Goal: Information Seeking & Learning: Find contact information

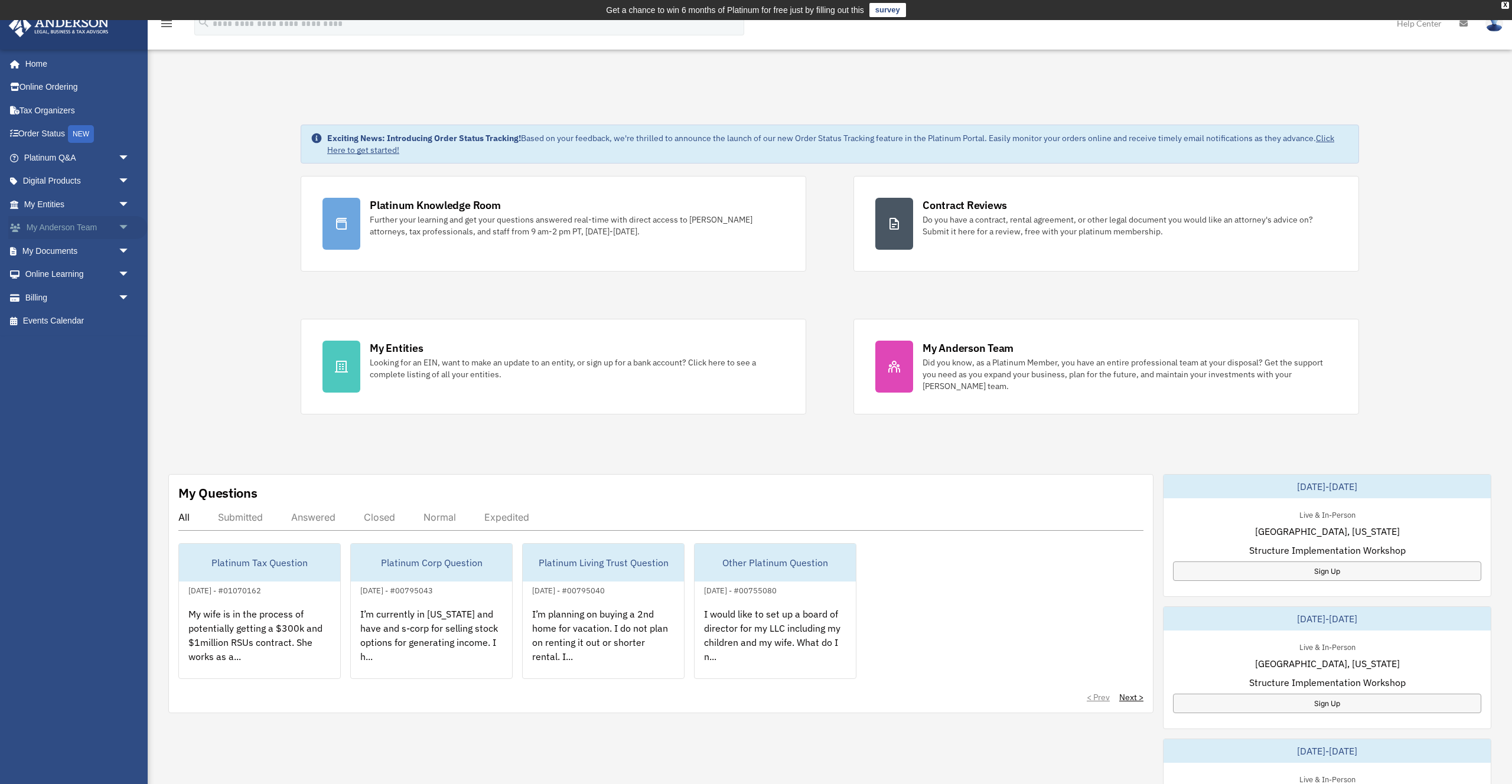
click at [65, 226] on link "My Anderson Team arrow_drop_down" at bounding box center [78, 228] width 139 height 24
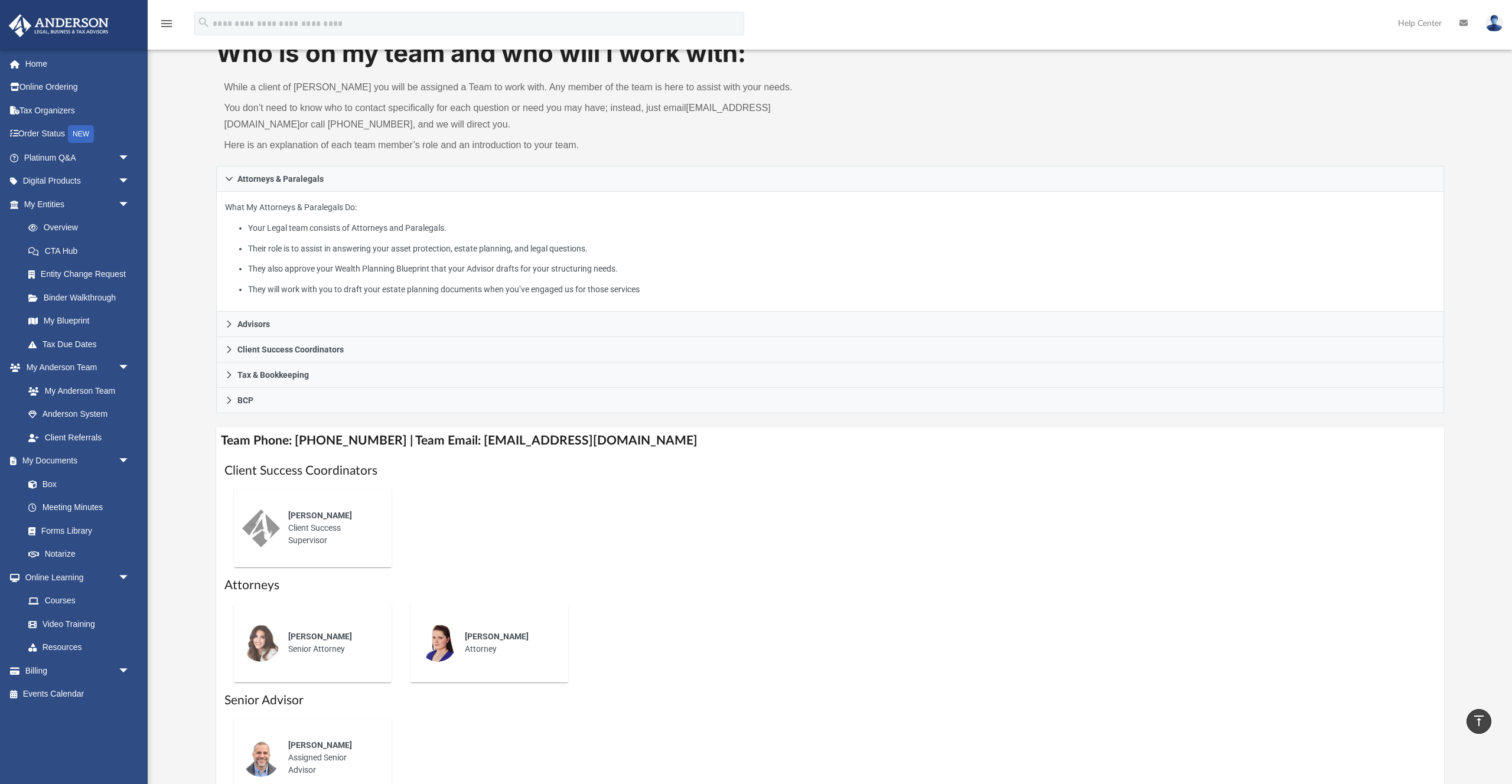
scroll to position [71, 0]
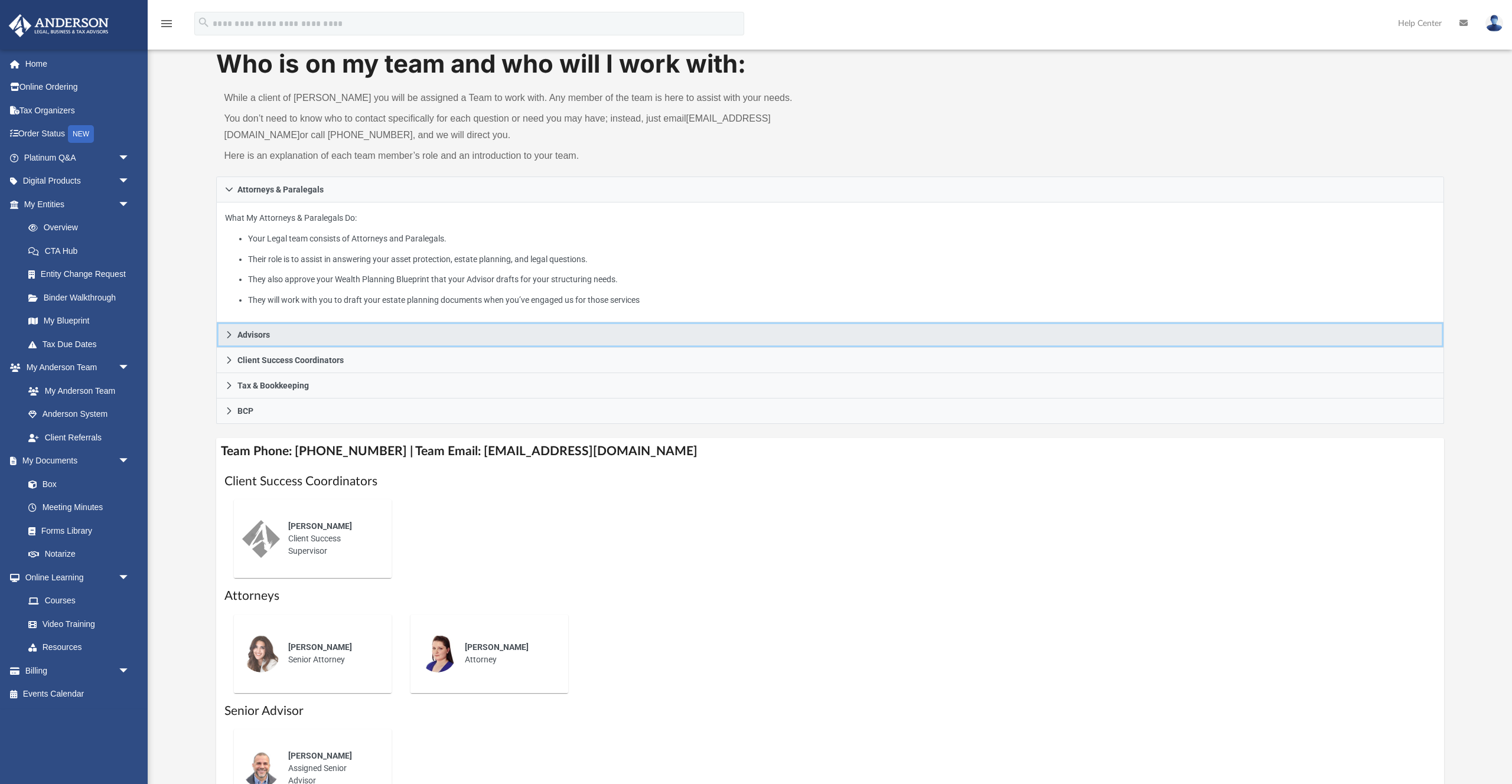
click at [233, 331] on link "Advisors" at bounding box center [830, 335] width 1228 height 25
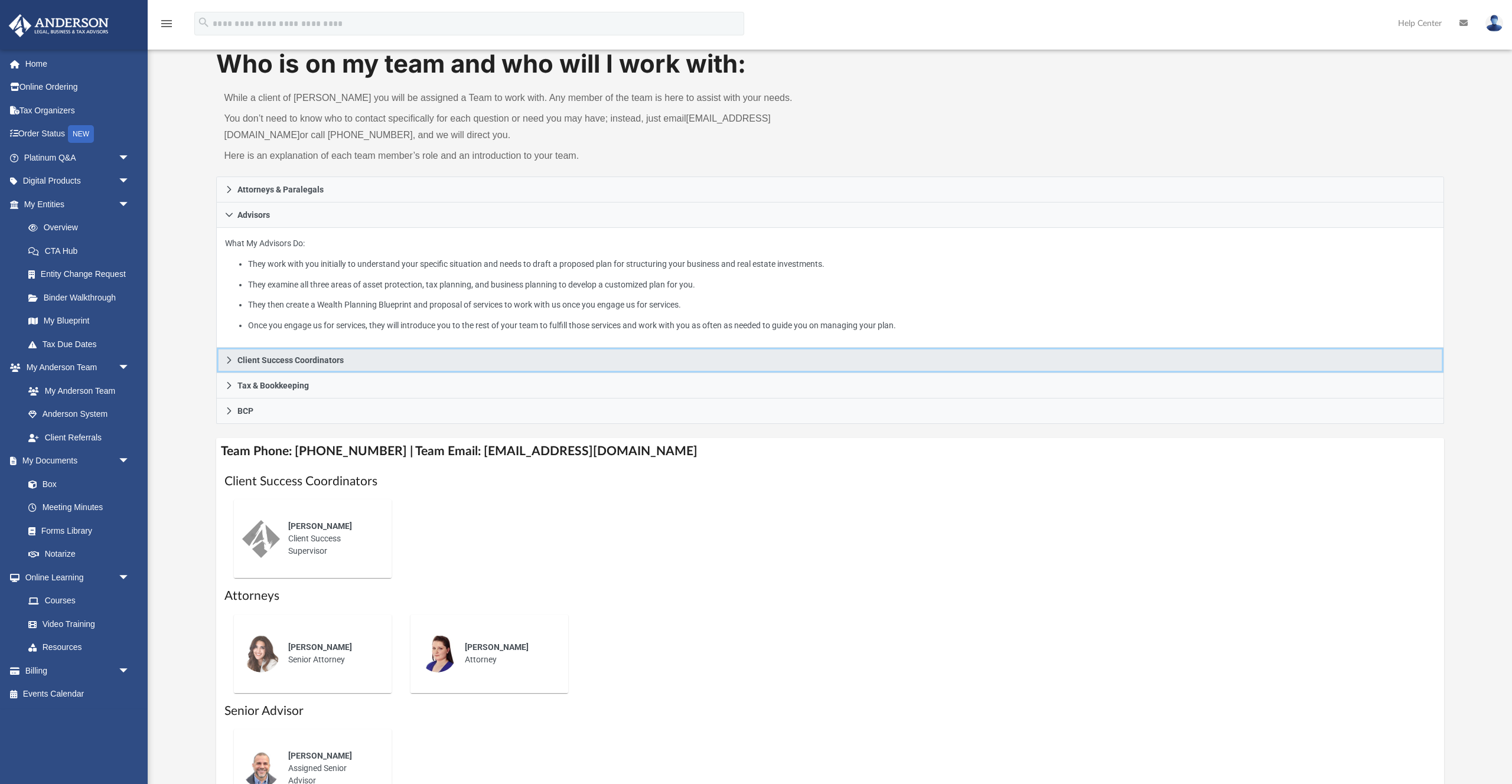
click at [232, 362] on icon at bounding box center [229, 360] width 8 height 8
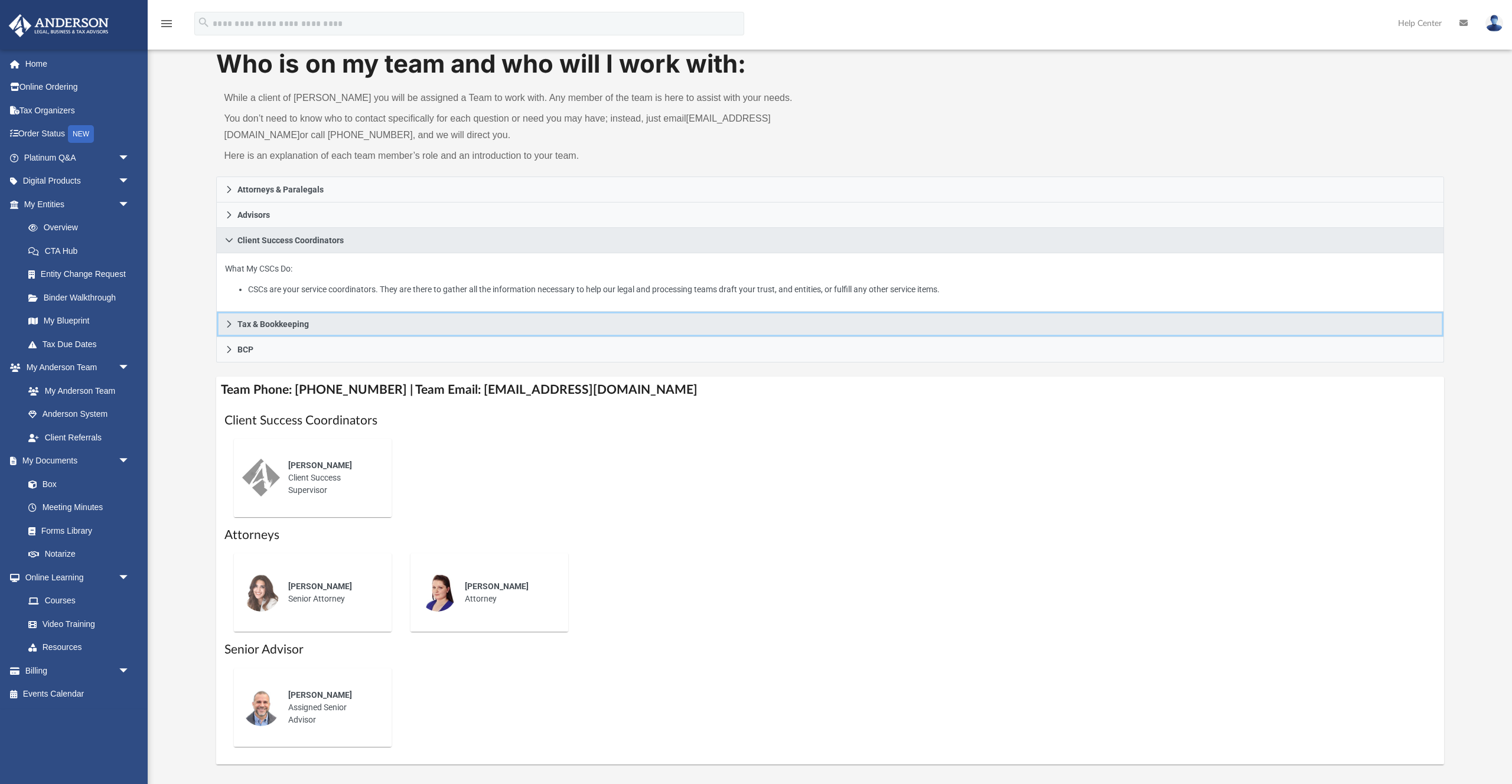
click at [229, 330] on link "Tax & Bookkeeping" at bounding box center [830, 324] width 1228 height 25
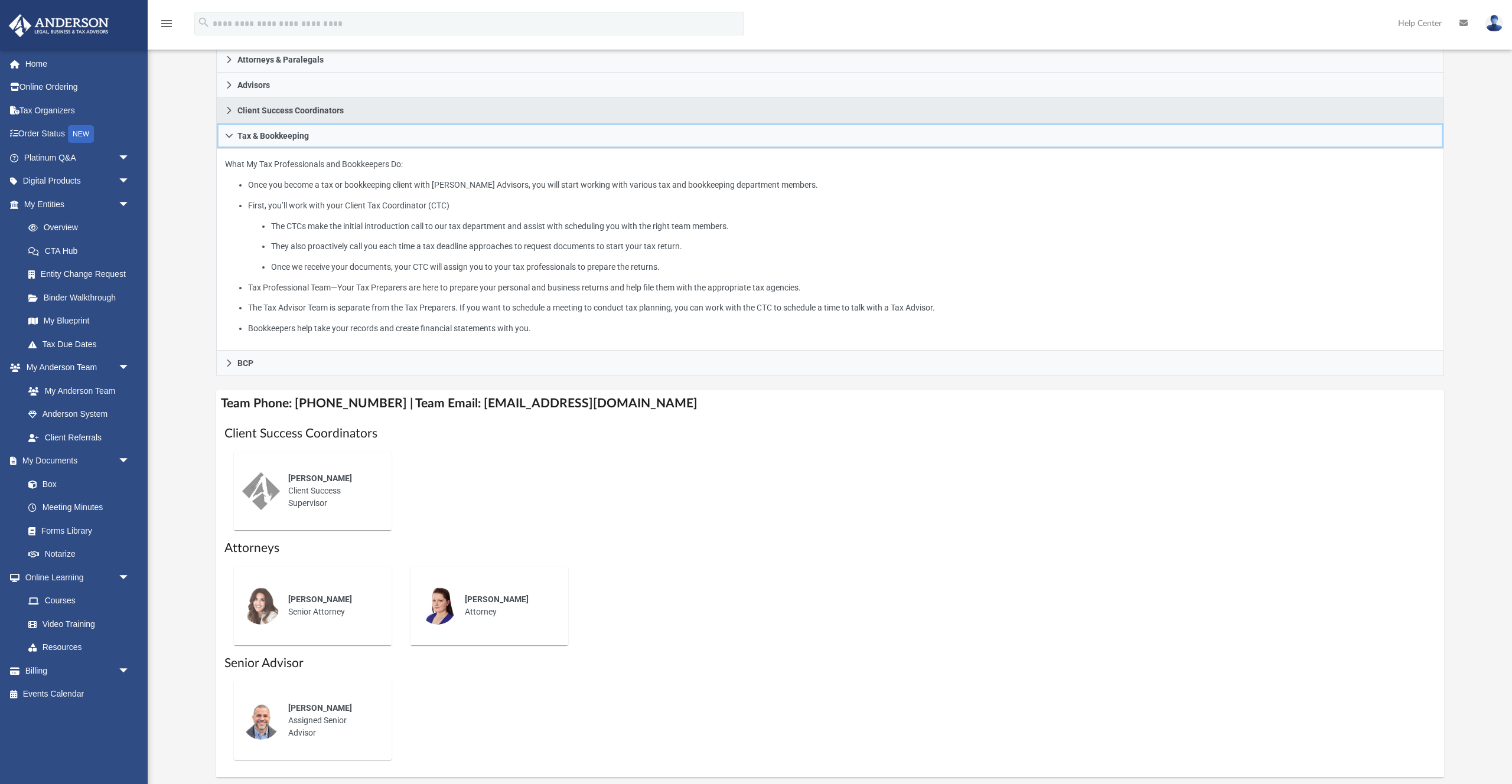
scroll to position [201, 0]
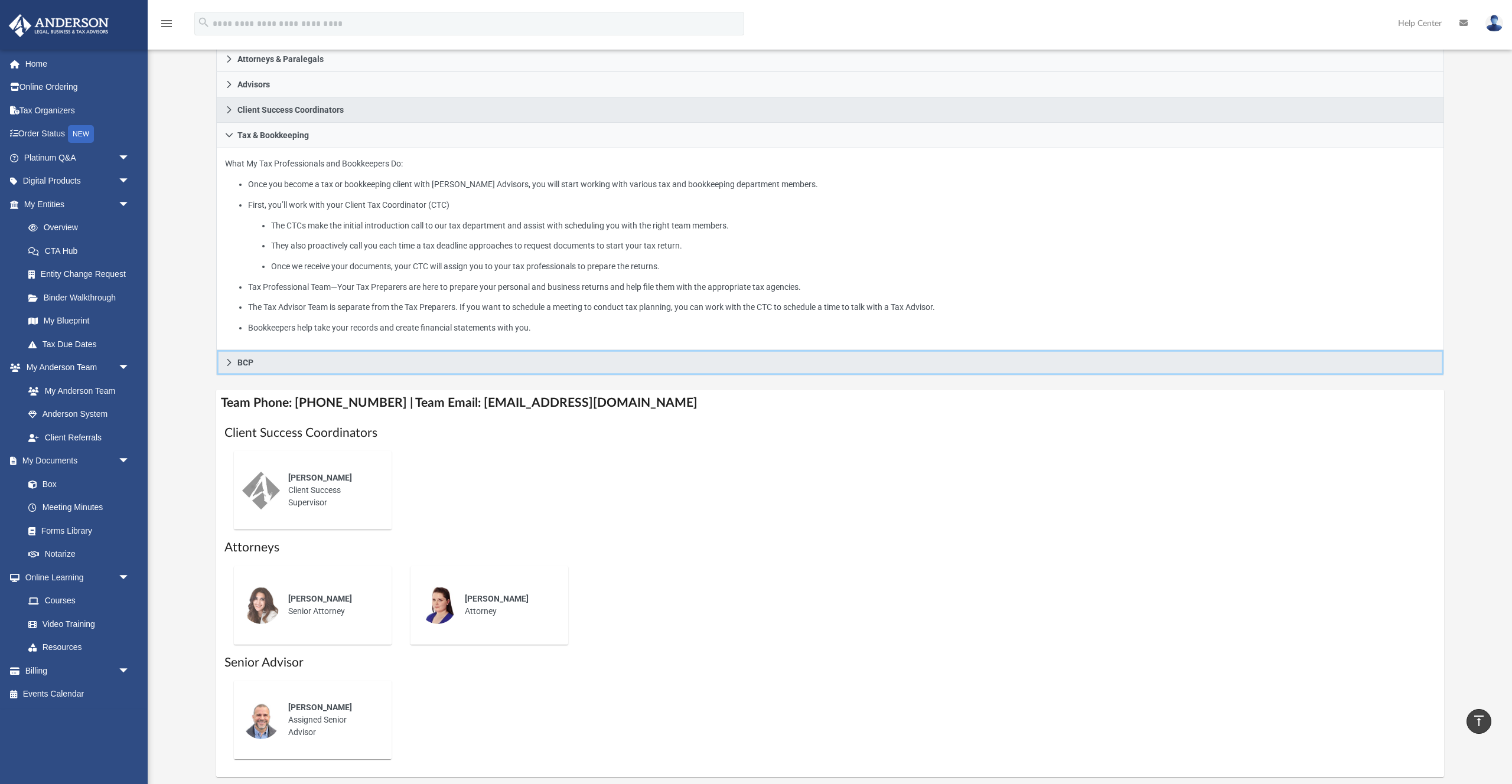
click at [235, 362] on link "BCP" at bounding box center [830, 363] width 1228 height 25
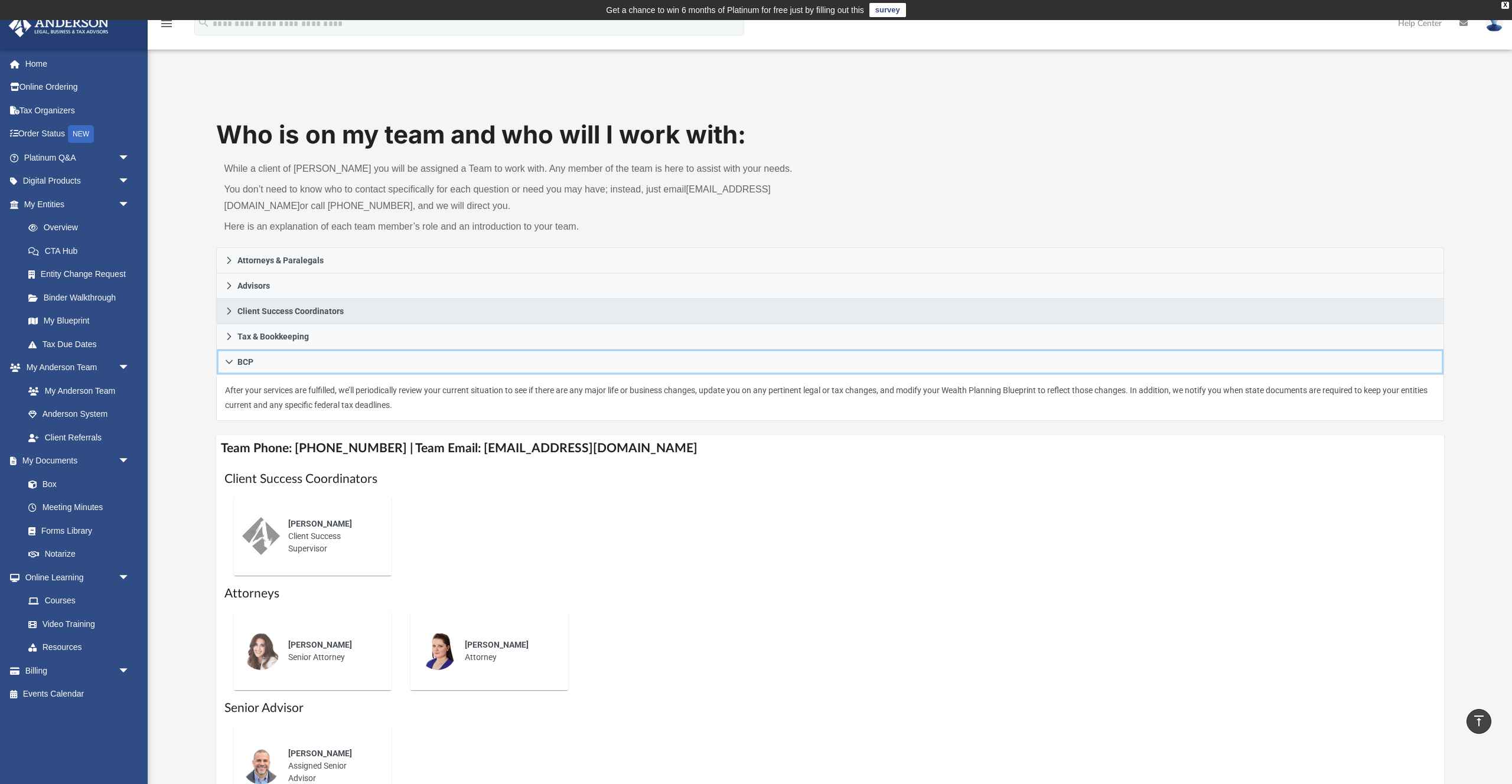
scroll to position [1, 0]
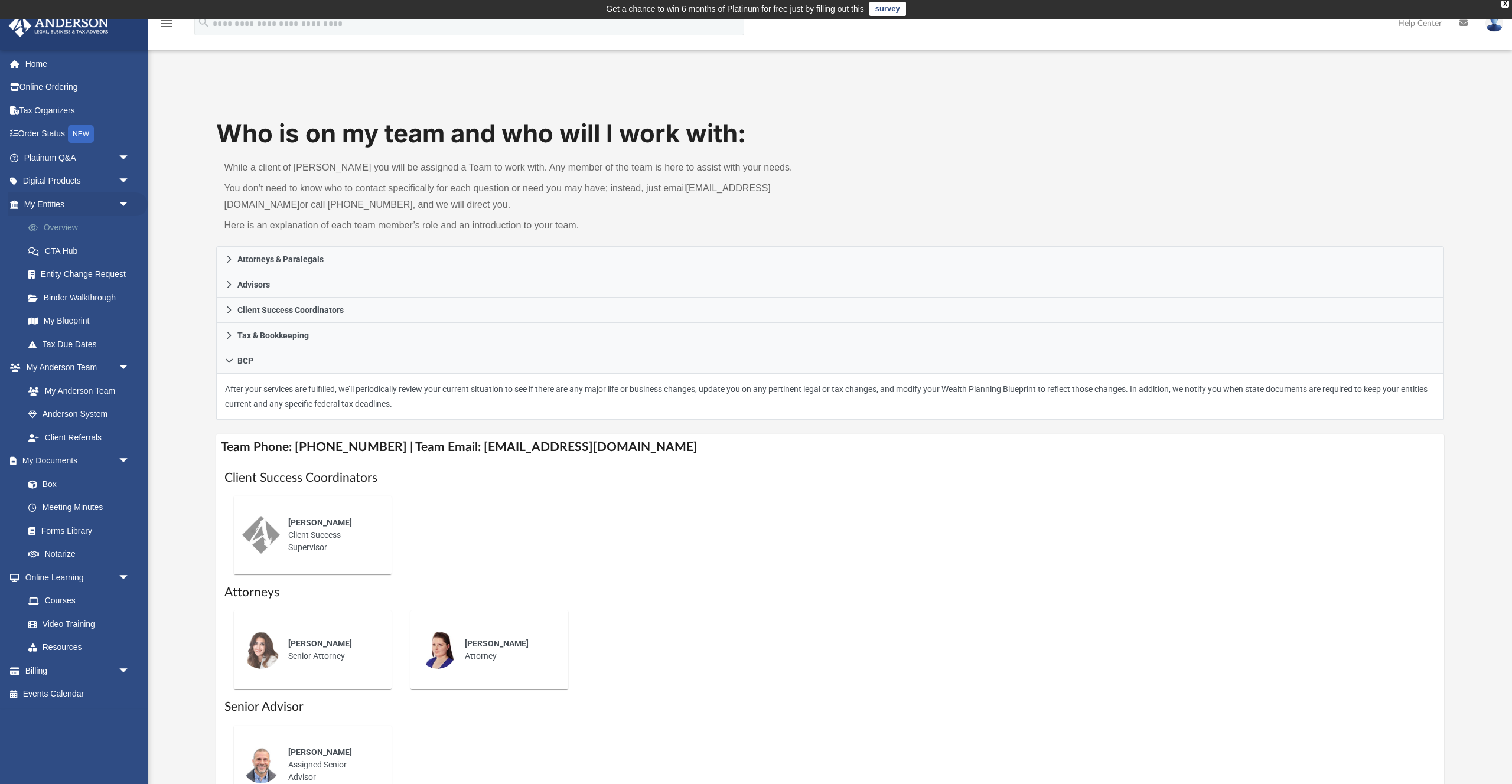
click at [65, 225] on link "Overview" at bounding box center [82, 228] width 131 height 24
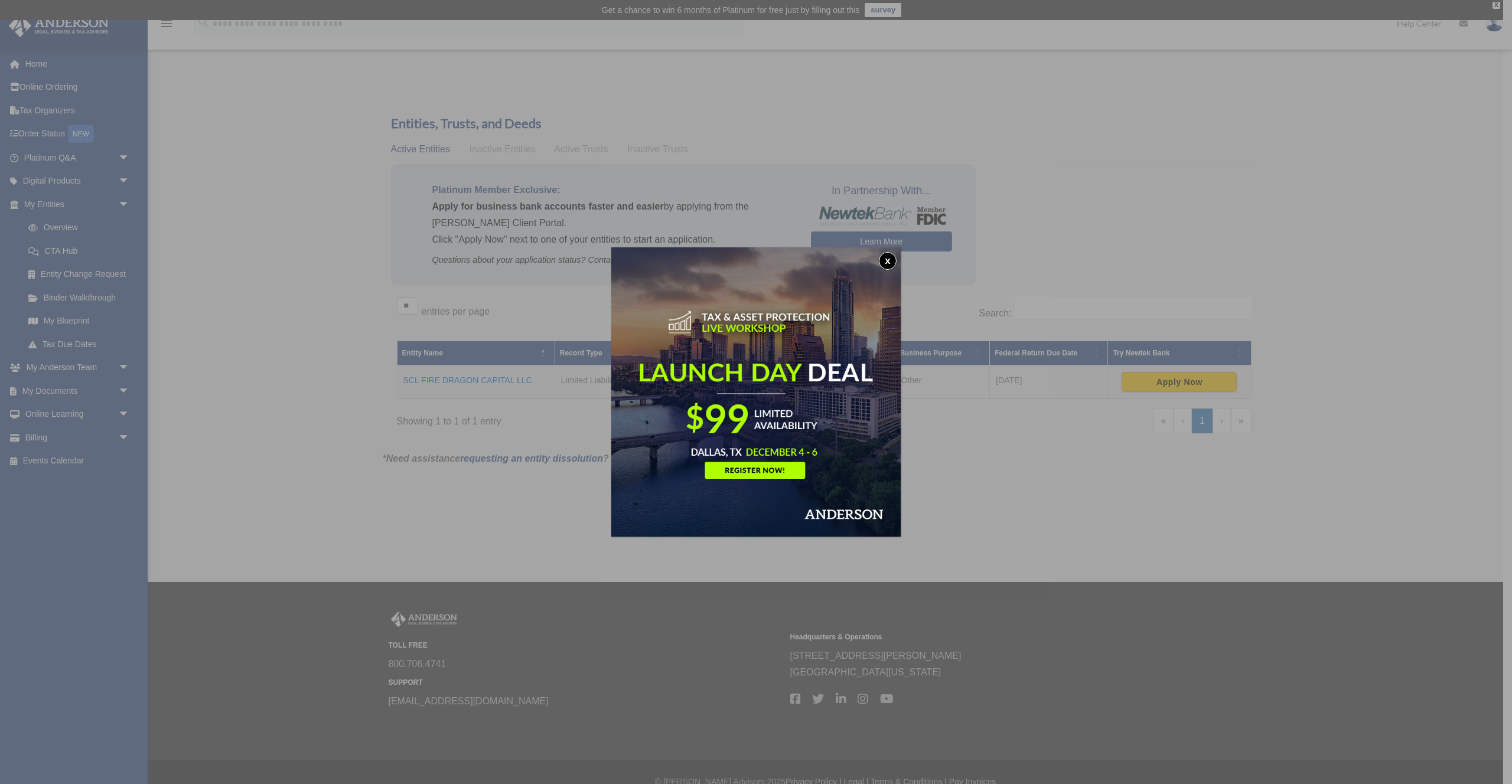
click at [885, 262] on button "x" at bounding box center [888, 260] width 18 height 18
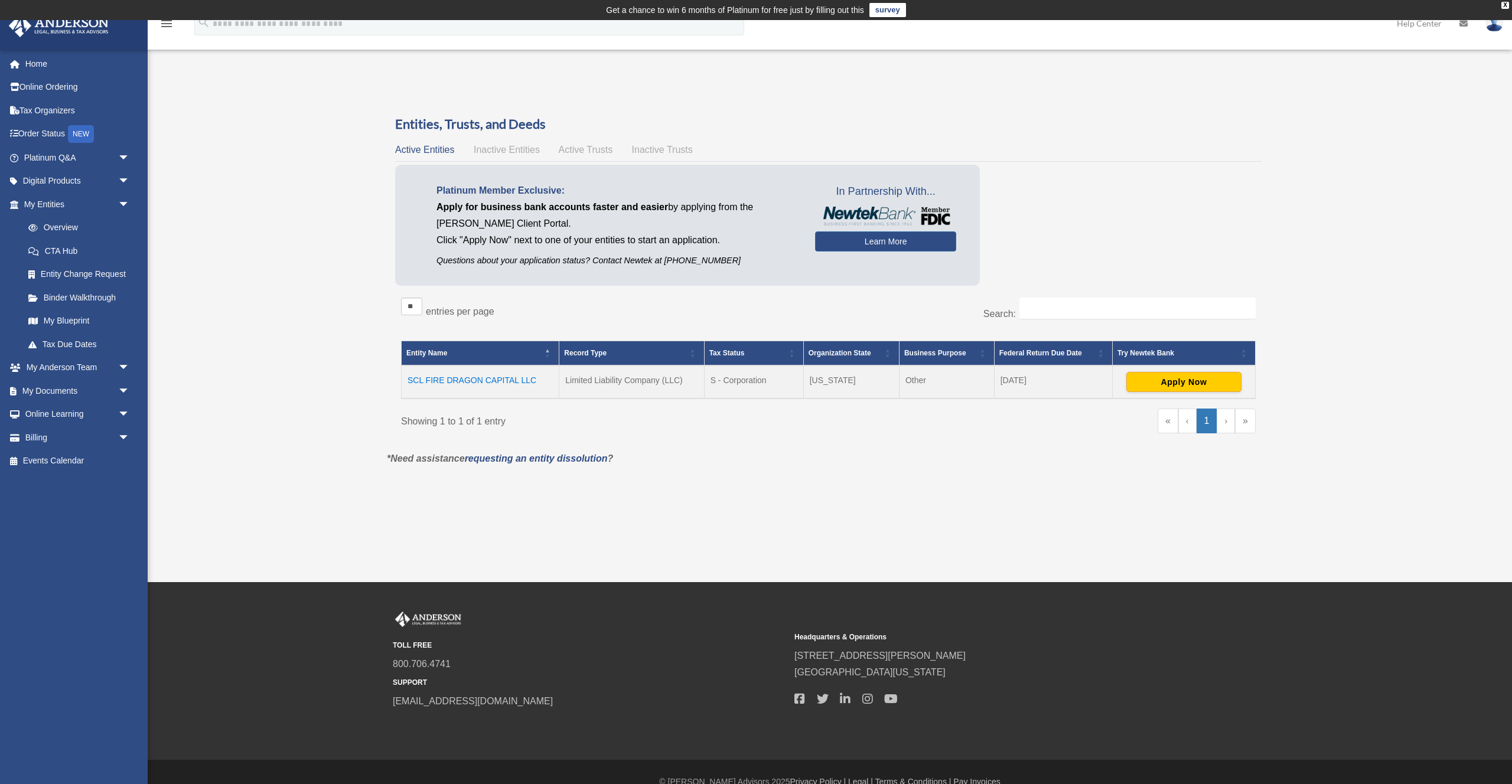
click at [592, 152] on span "Active Trusts" at bounding box center [586, 150] width 54 height 10
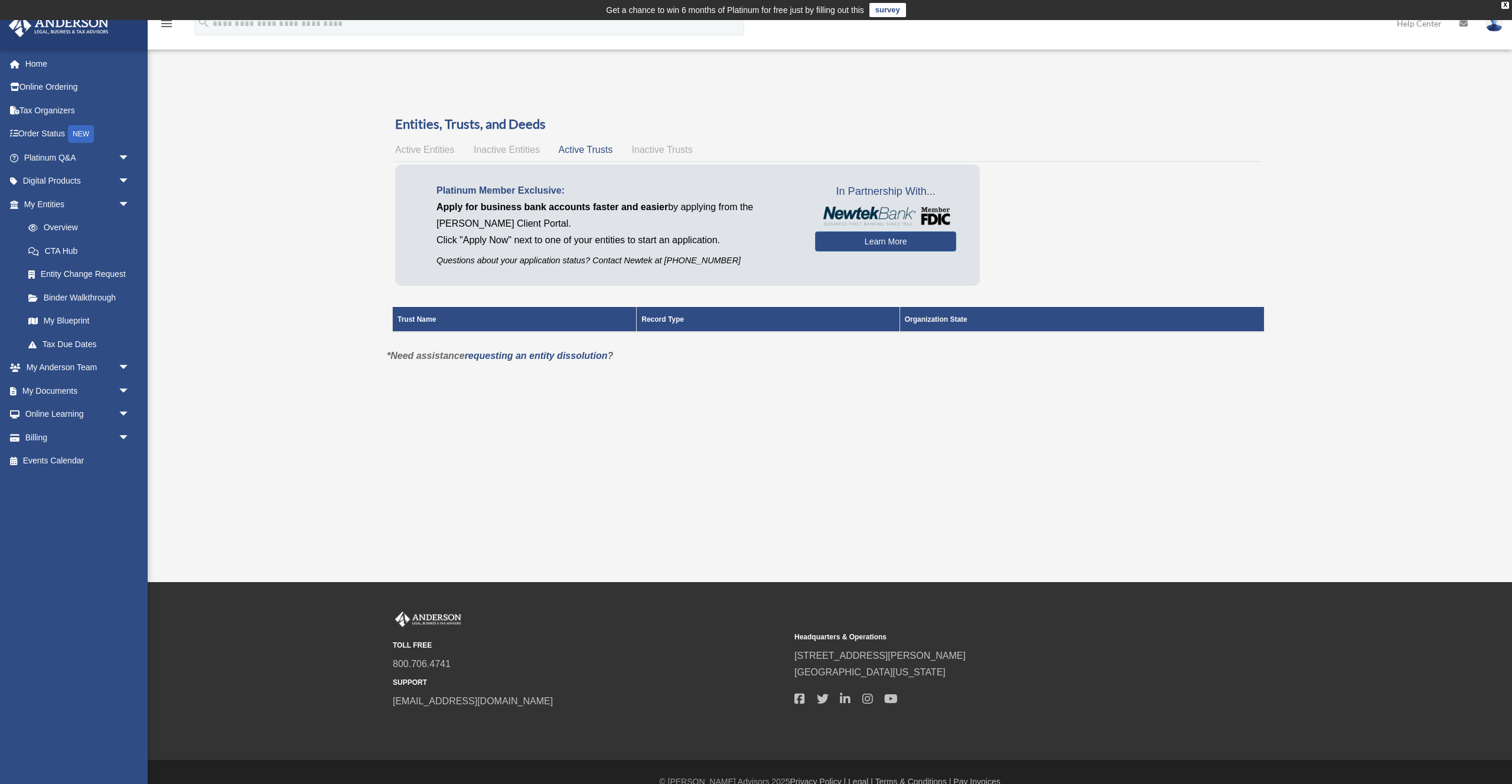
click at [515, 153] on span "Inactive Entities" at bounding box center [507, 150] width 66 height 10
click at [442, 147] on span "Active Entities" at bounding box center [424, 150] width 59 height 10
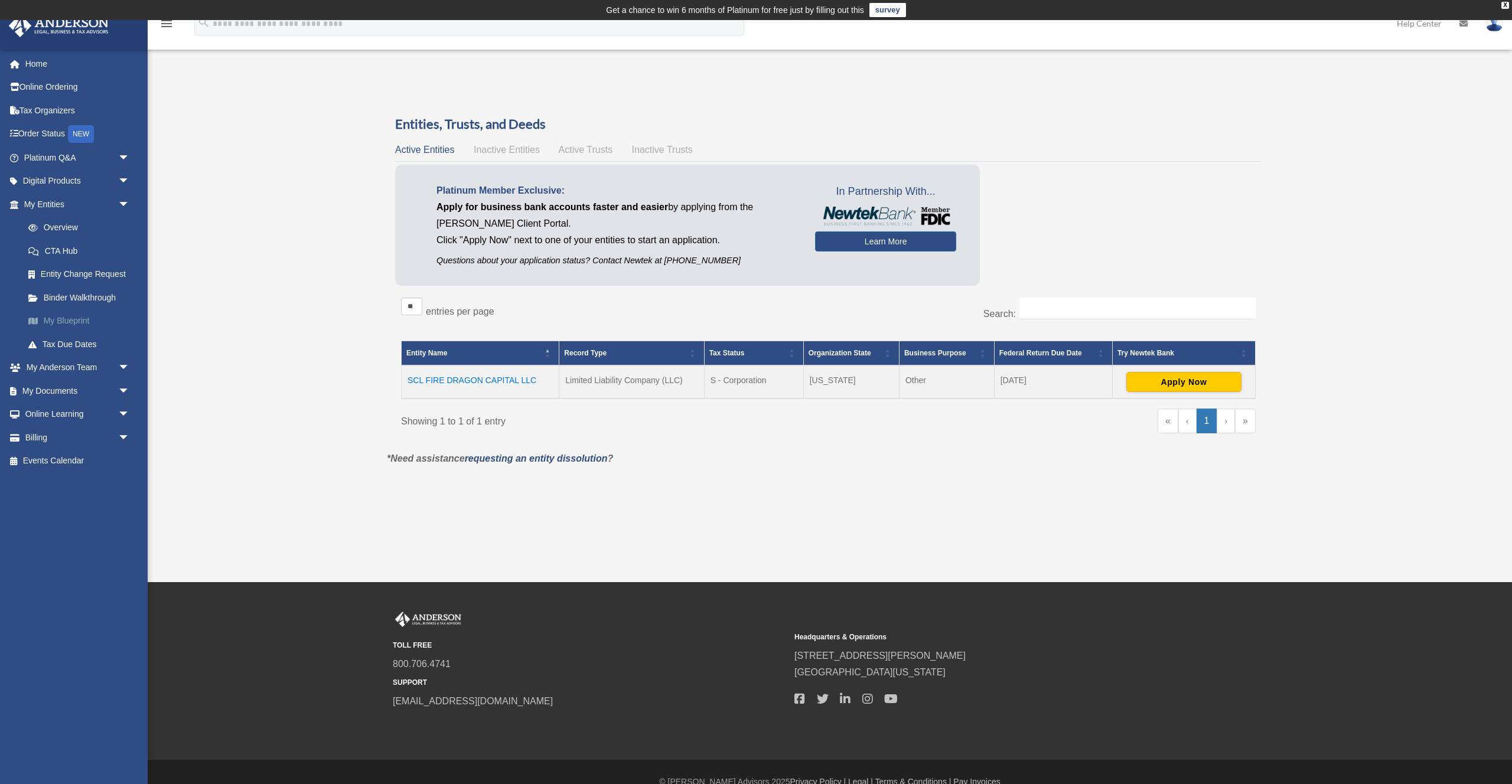
click at [51, 322] on link "My Blueprint" at bounding box center [82, 322] width 131 height 24
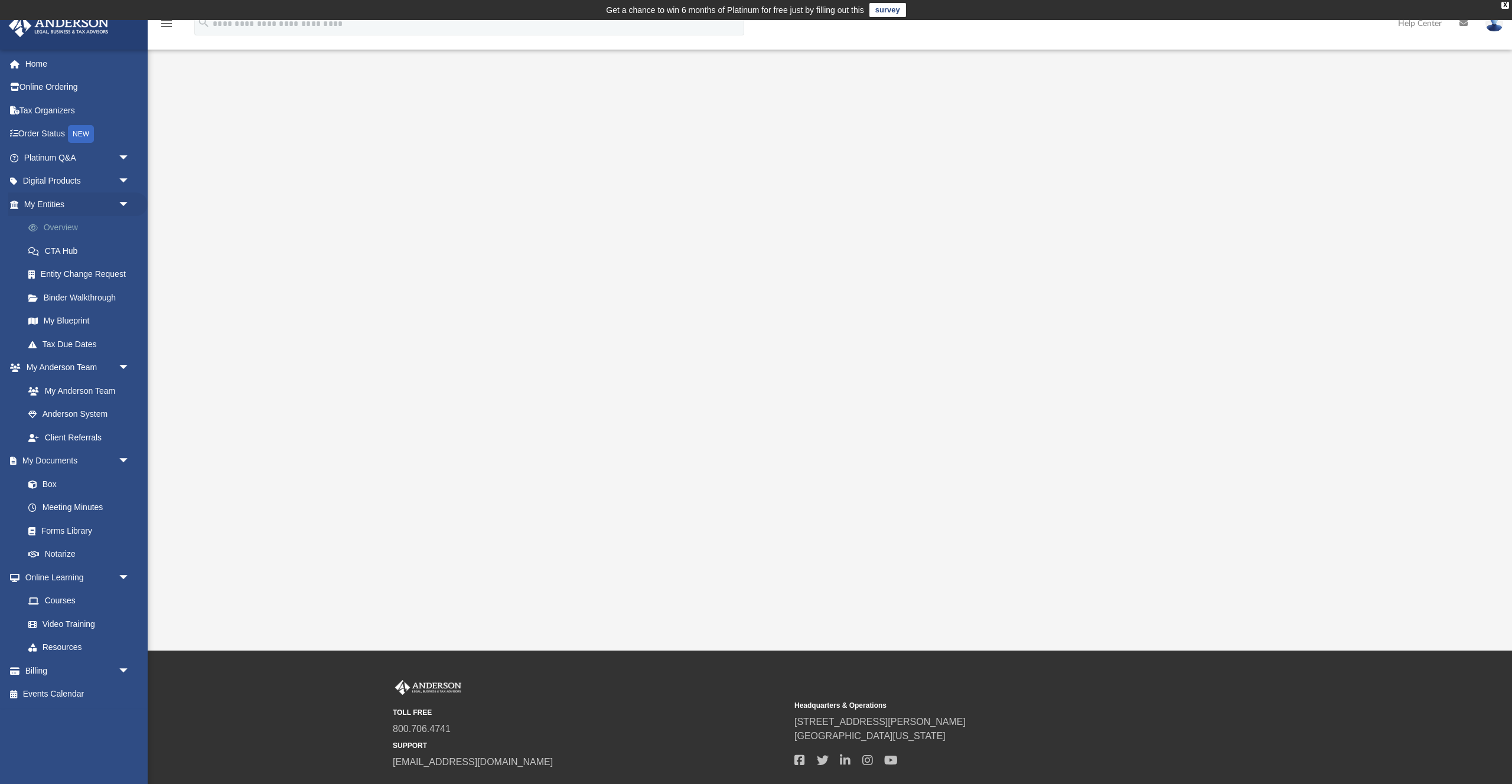
click at [61, 229] on link "Overview" at bounding box center [82, 228] width 131 height 24
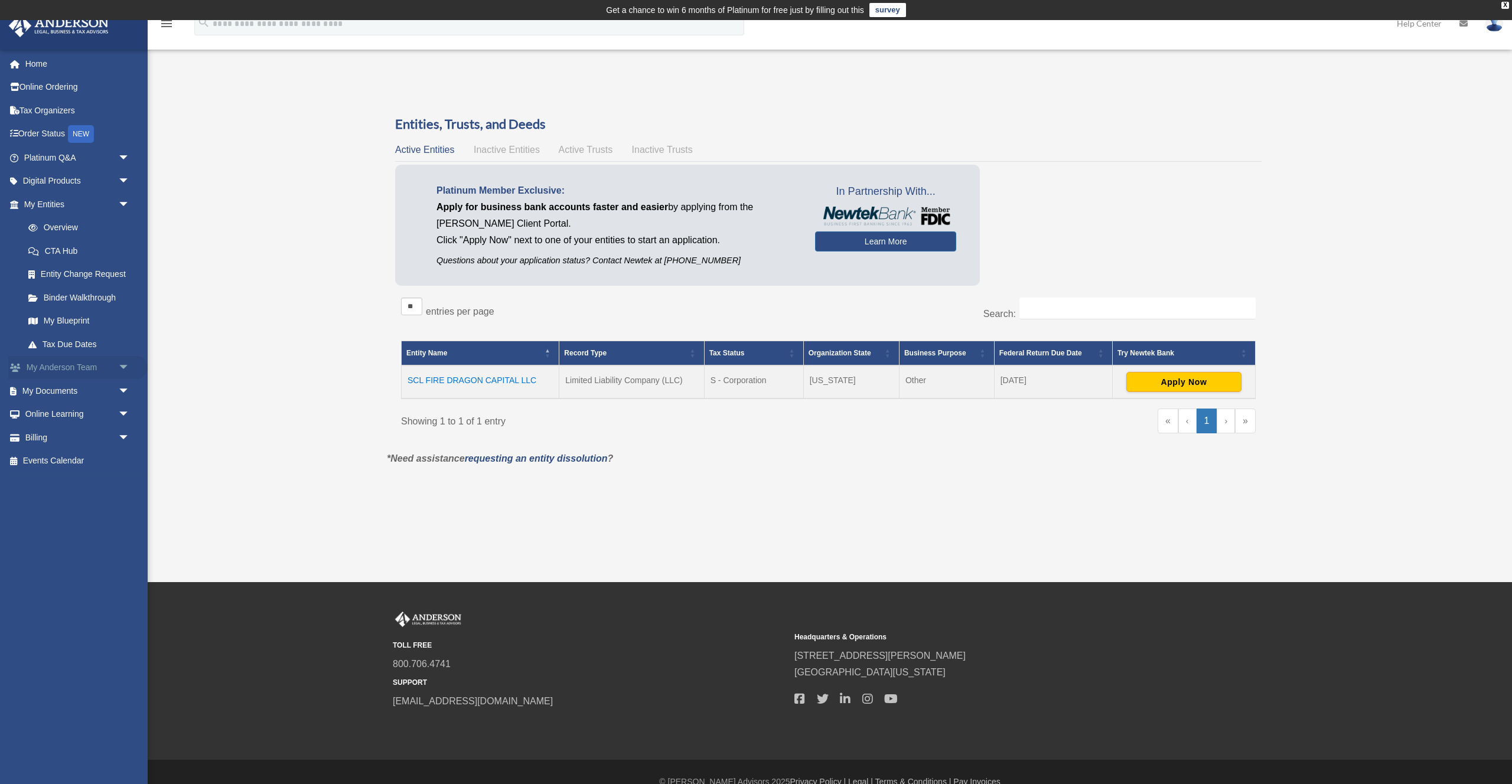
click at [79, 369] on link "My Anderson Team arrow_drop_down" at bounding box center [78, 368] width 139 height 24
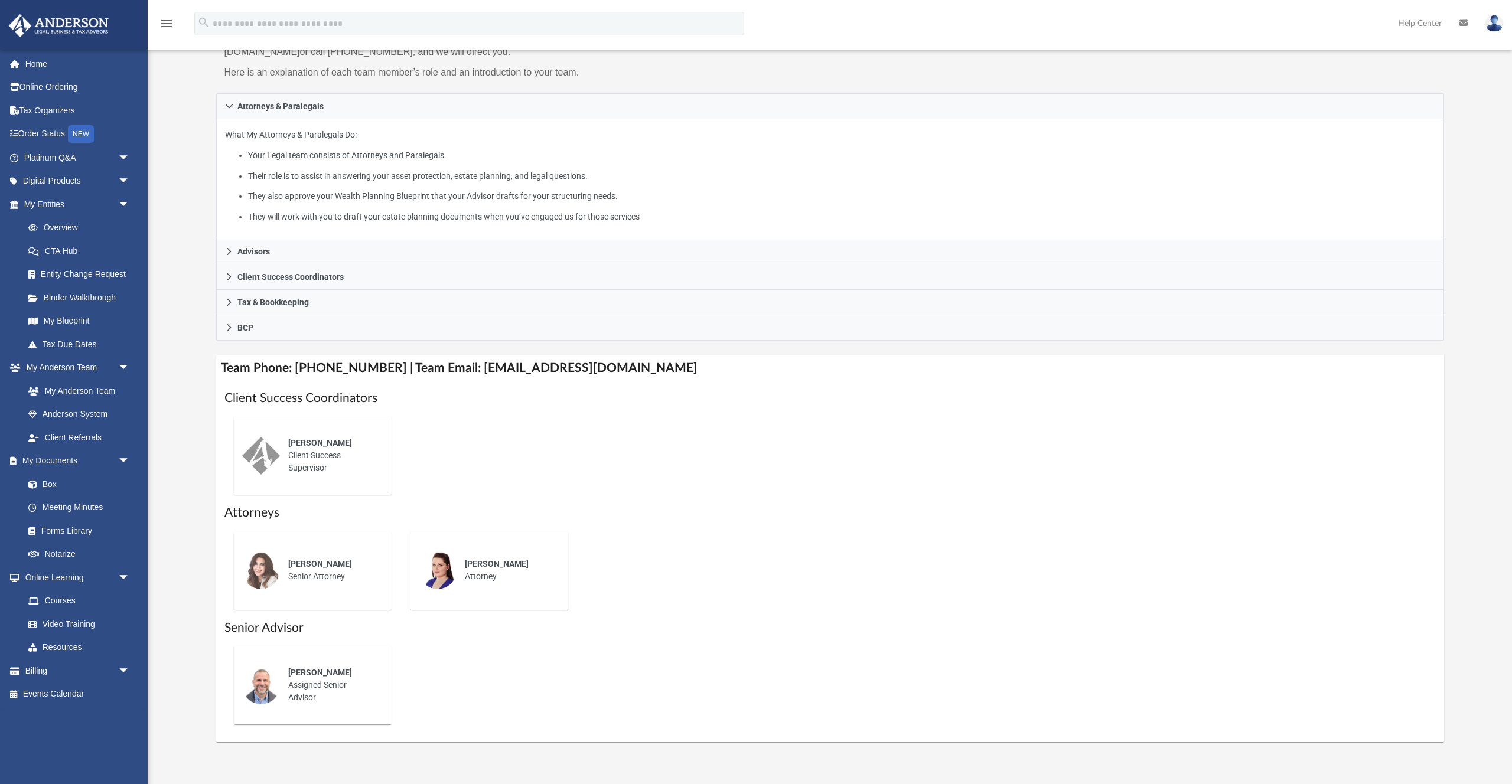
scroll to position [156, 0]
click at [78, 605] on link "Courses" at bounding box center [82, 602] width 131 height 24
click at [86, 624] on link "Video Training" at bounding box center [82, 624] width 131 height 24
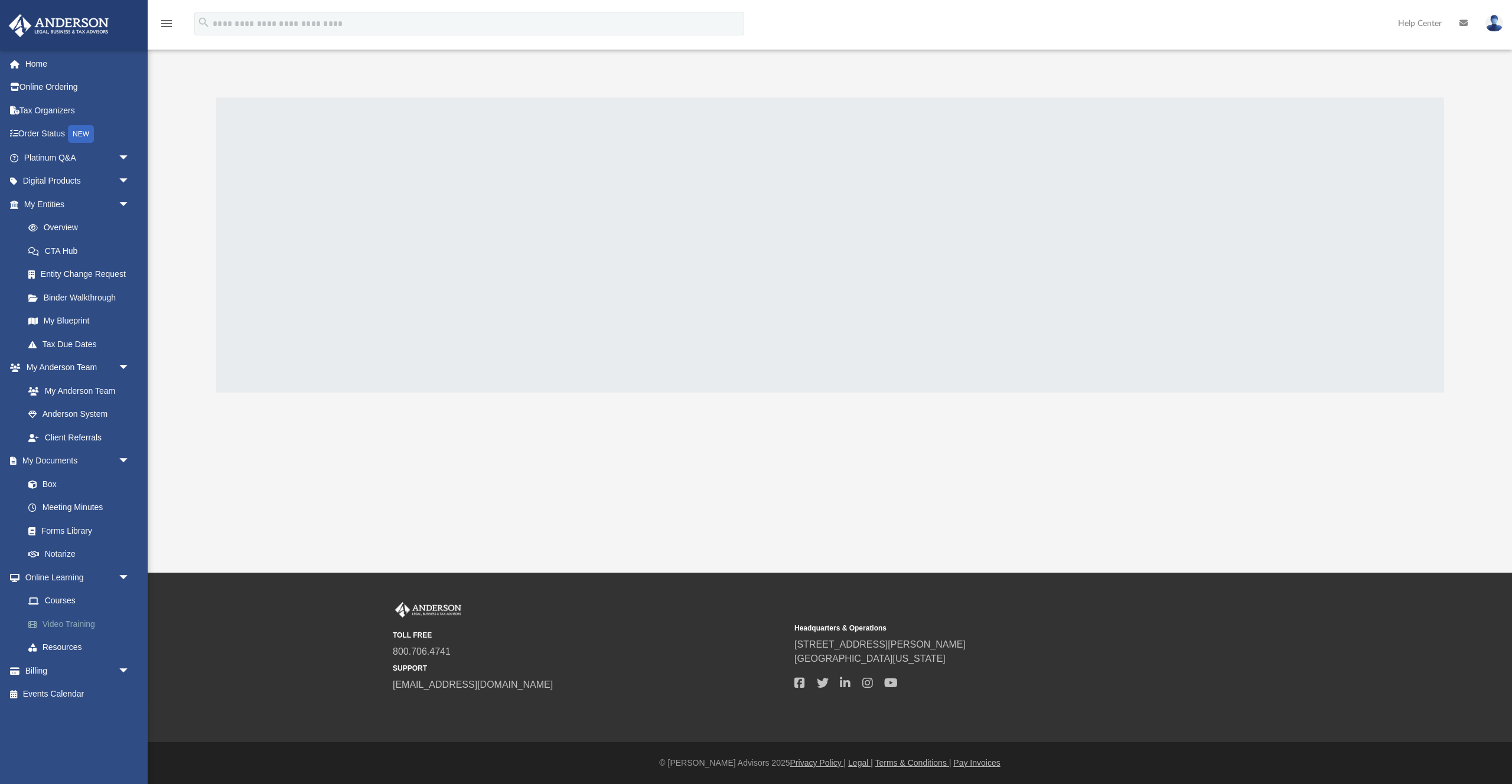
scroll to position [20, 0]
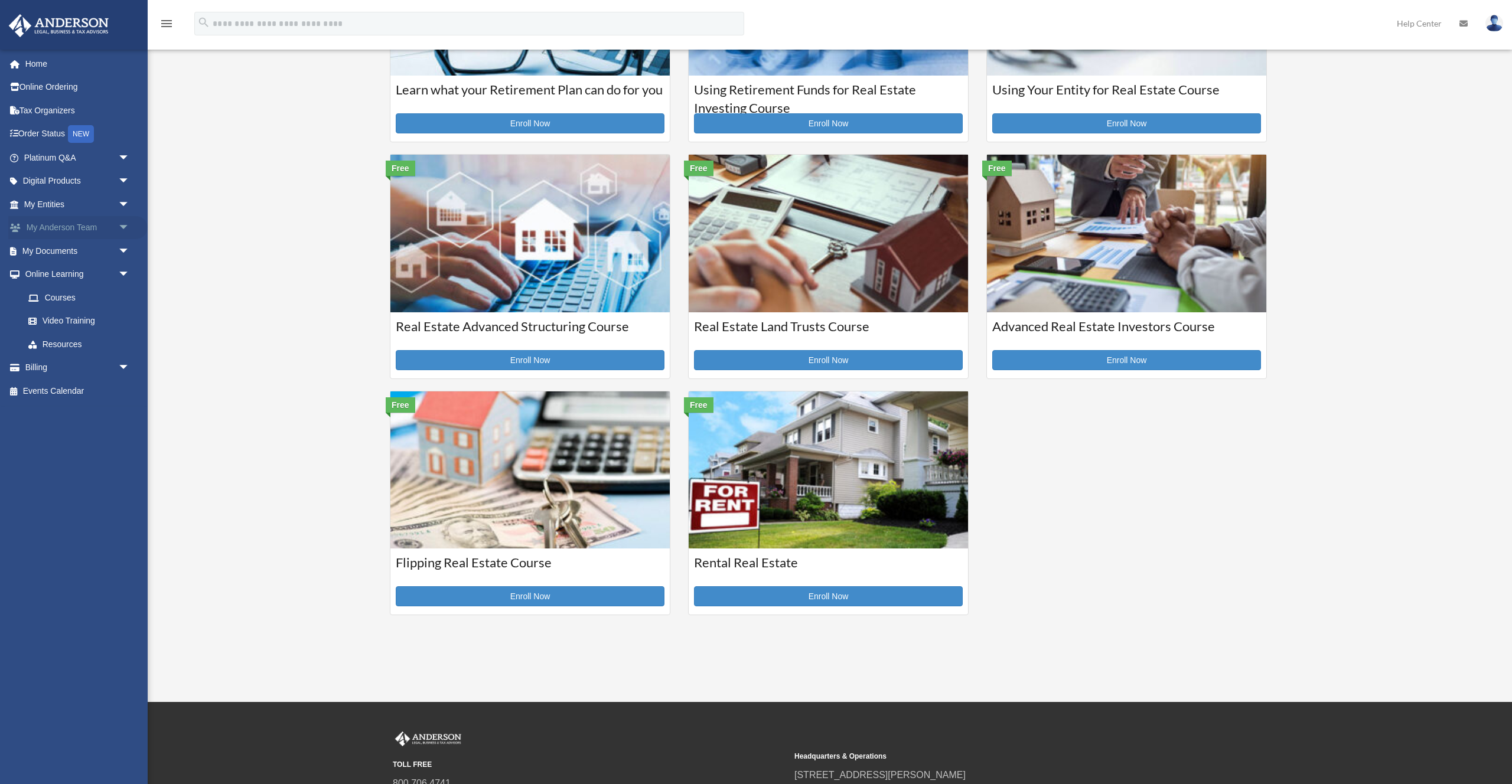
scroll to position [204, 0]
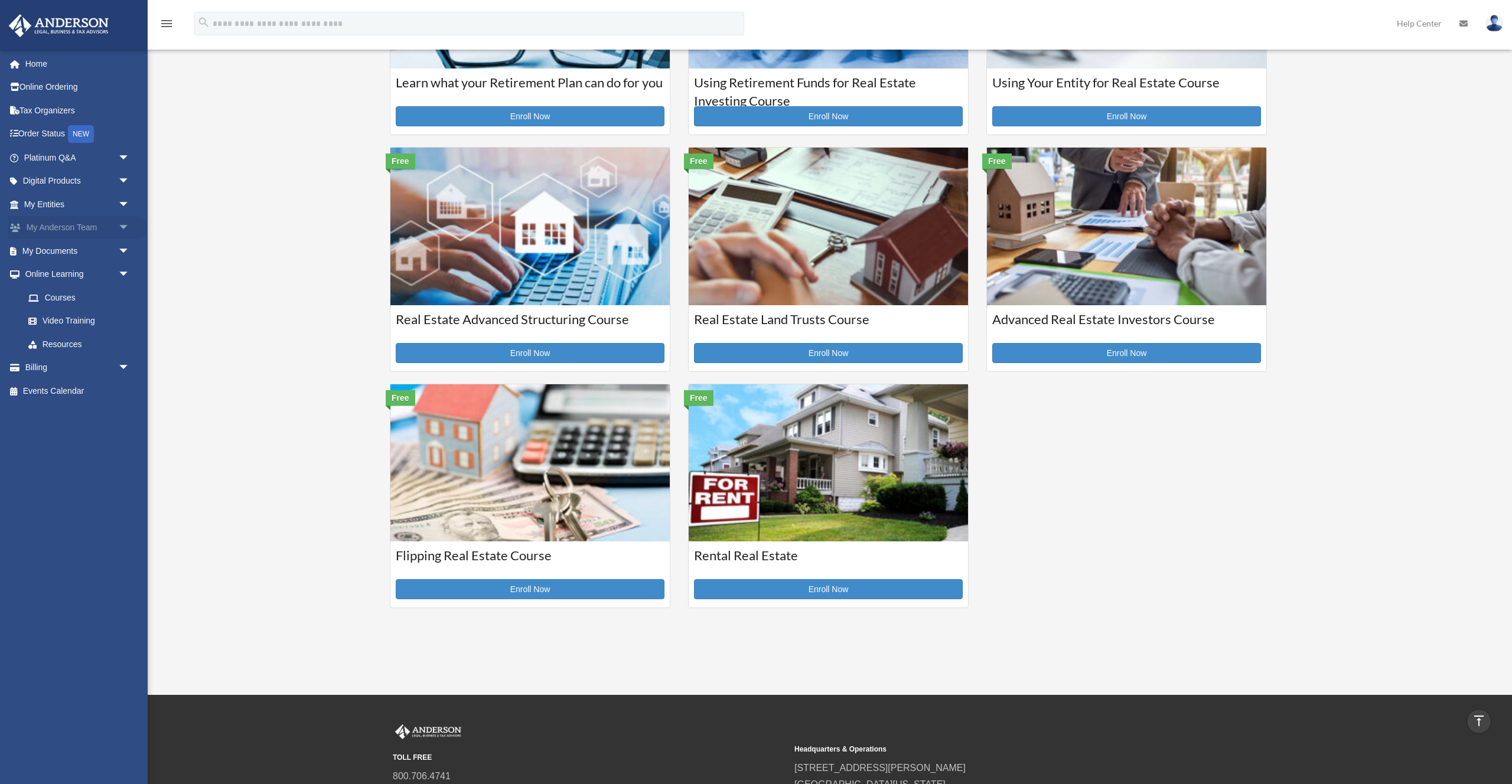
click at [75, 229] on link "My Anderson Team arrow_drop_down" at bounding box center [78, 228] width 139 height 24
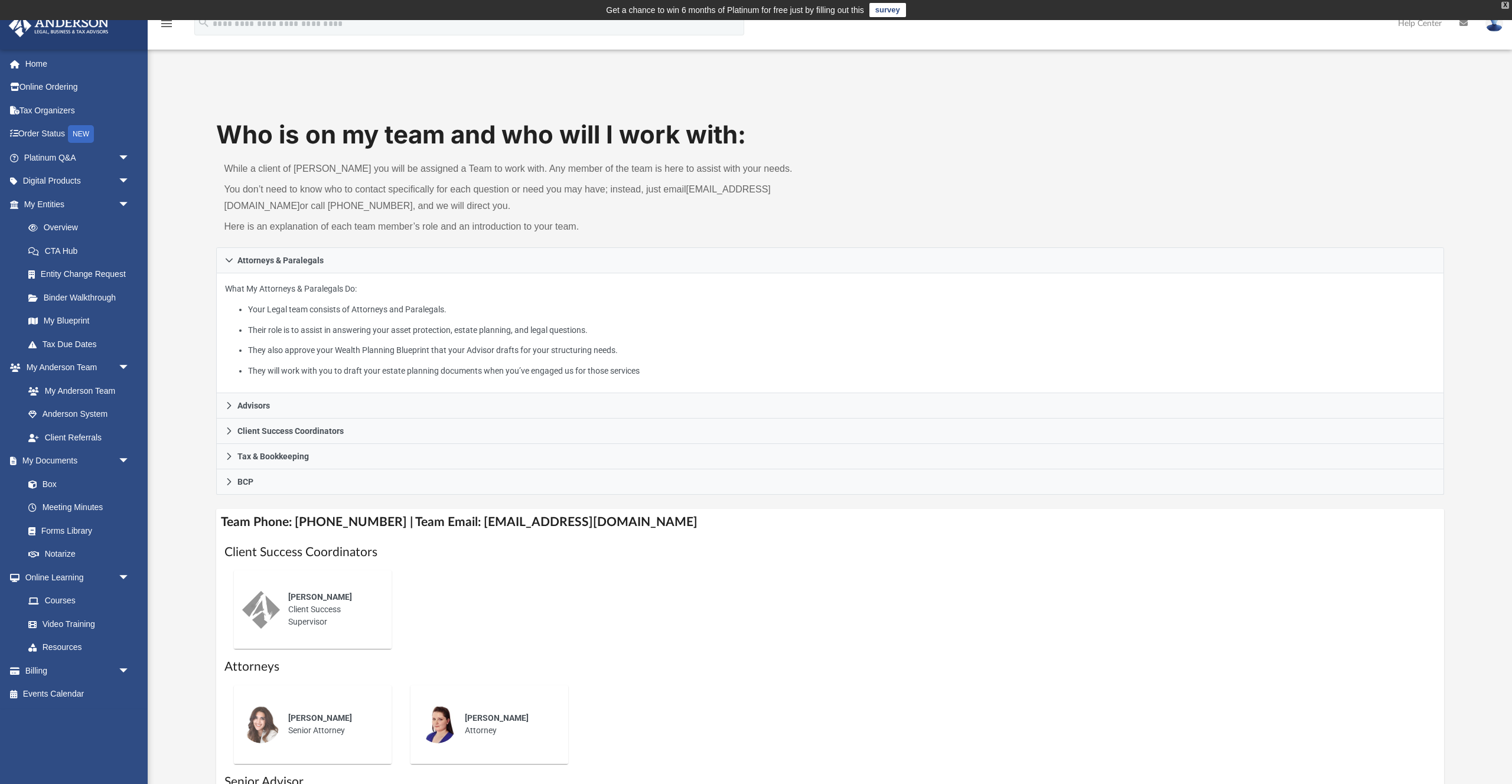
click at [1502, 5] on div "X" at bounding box center [1505, 6] width 8 height 7
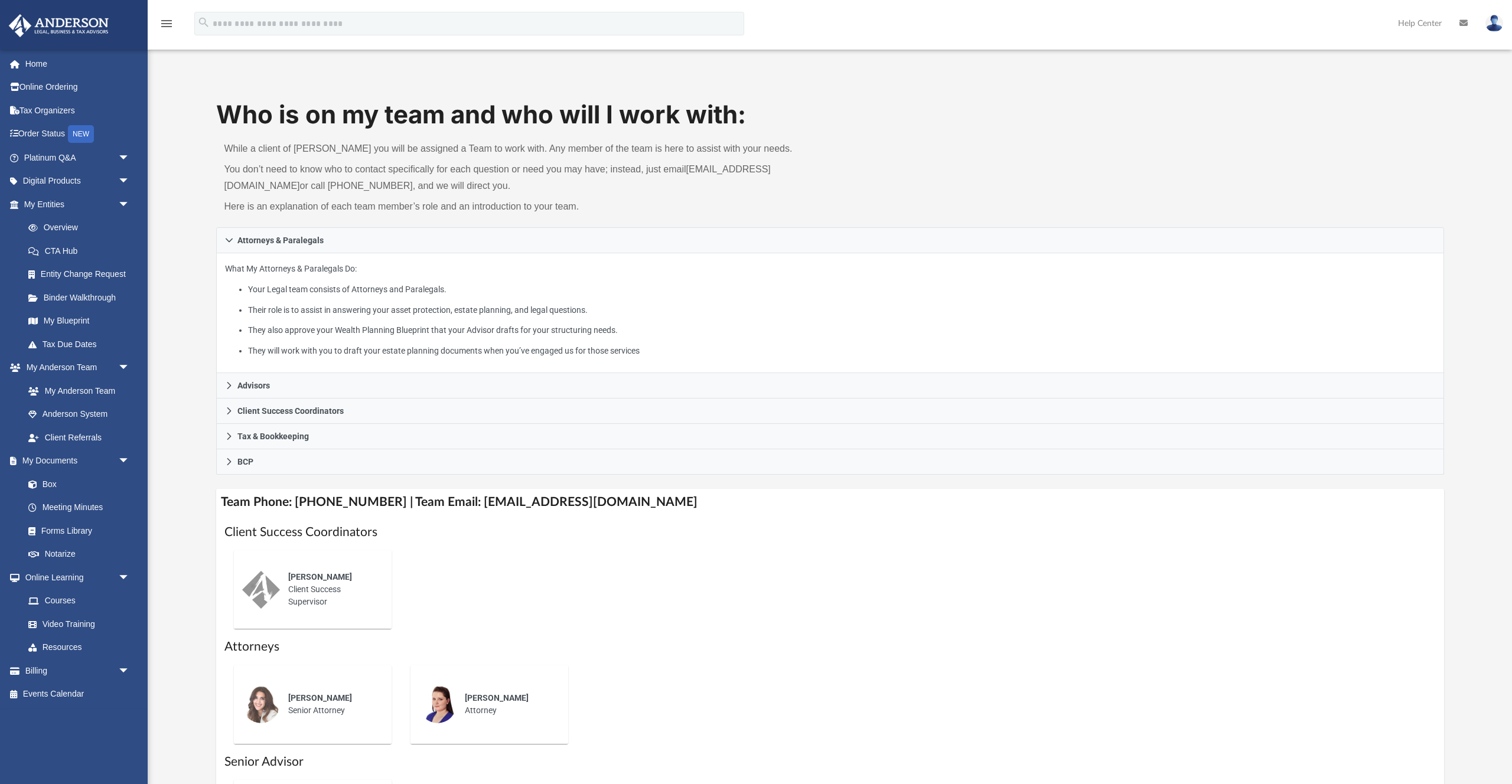
click at [1497, 25] on img at bounding box center [1494, 23] width 18 height 17
click at [1142, 119] on h1 "Who is on my team and who will I work with:" at bounding box center [830, 115] width 1228 height 35
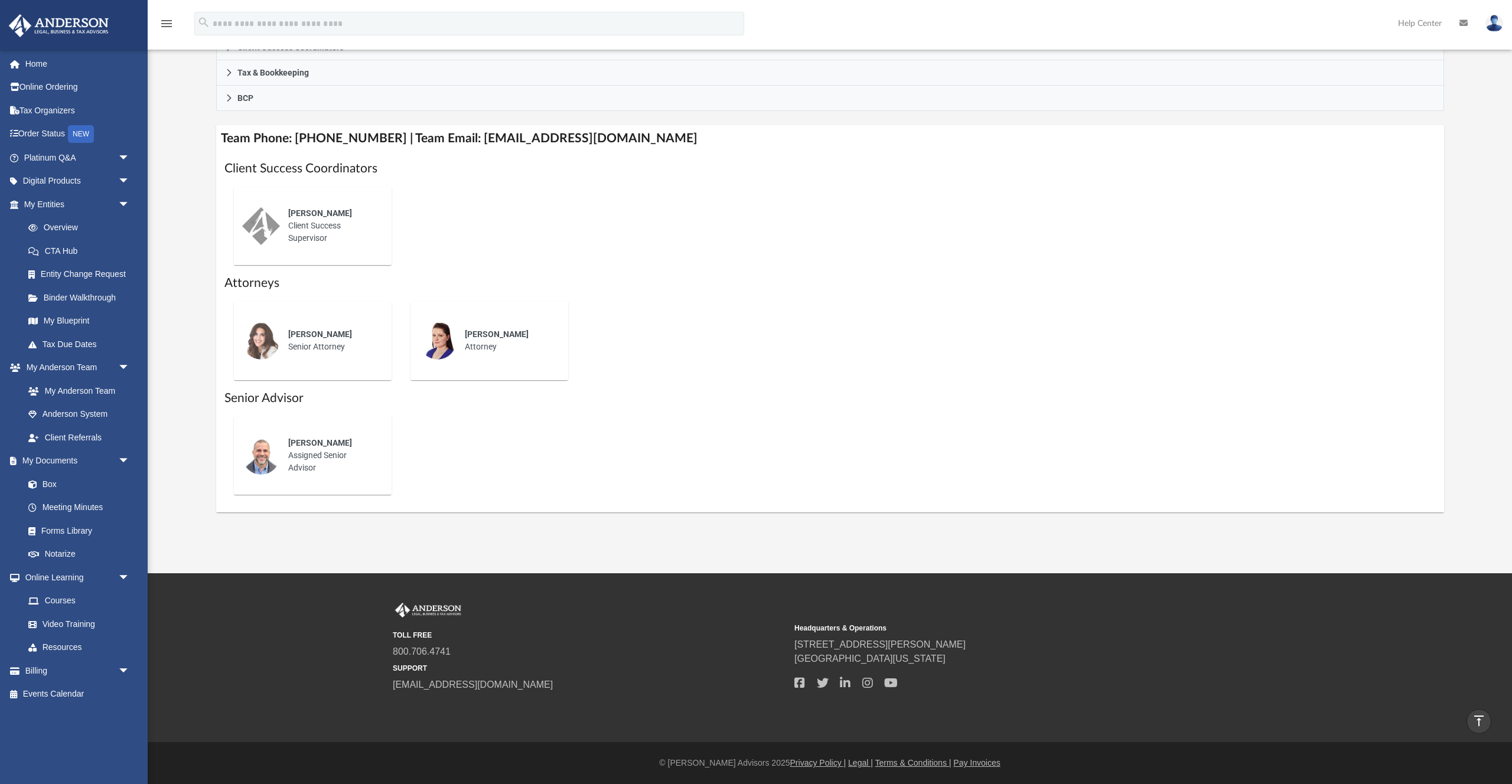
click at [293, 140] on h4 "Team Phone: (725) 208-3133 | Team Email: myteam@andersonadvisors.com" at bounding box center [830, 139] width 1228 height 27
click at [231, 139] on h4 "Team Phone: (725) 208-3133 | Team Email: myteam@andersonadvisors.com" at bounding box center [830, 139] width 1228 height 27
drag, startPoint x: 231, startPoint y: 139, endPoint x: 372, endPoint y: 146, distance: 141.2
click at [372, 146] on h4 "Team Phone: (725) 208-3133 | Team Email: myteam@andersonadvisors.com" at bounding box center [830, 139] width 1228 height 27
copy h4 "Team Phone: (725) 208-3133"
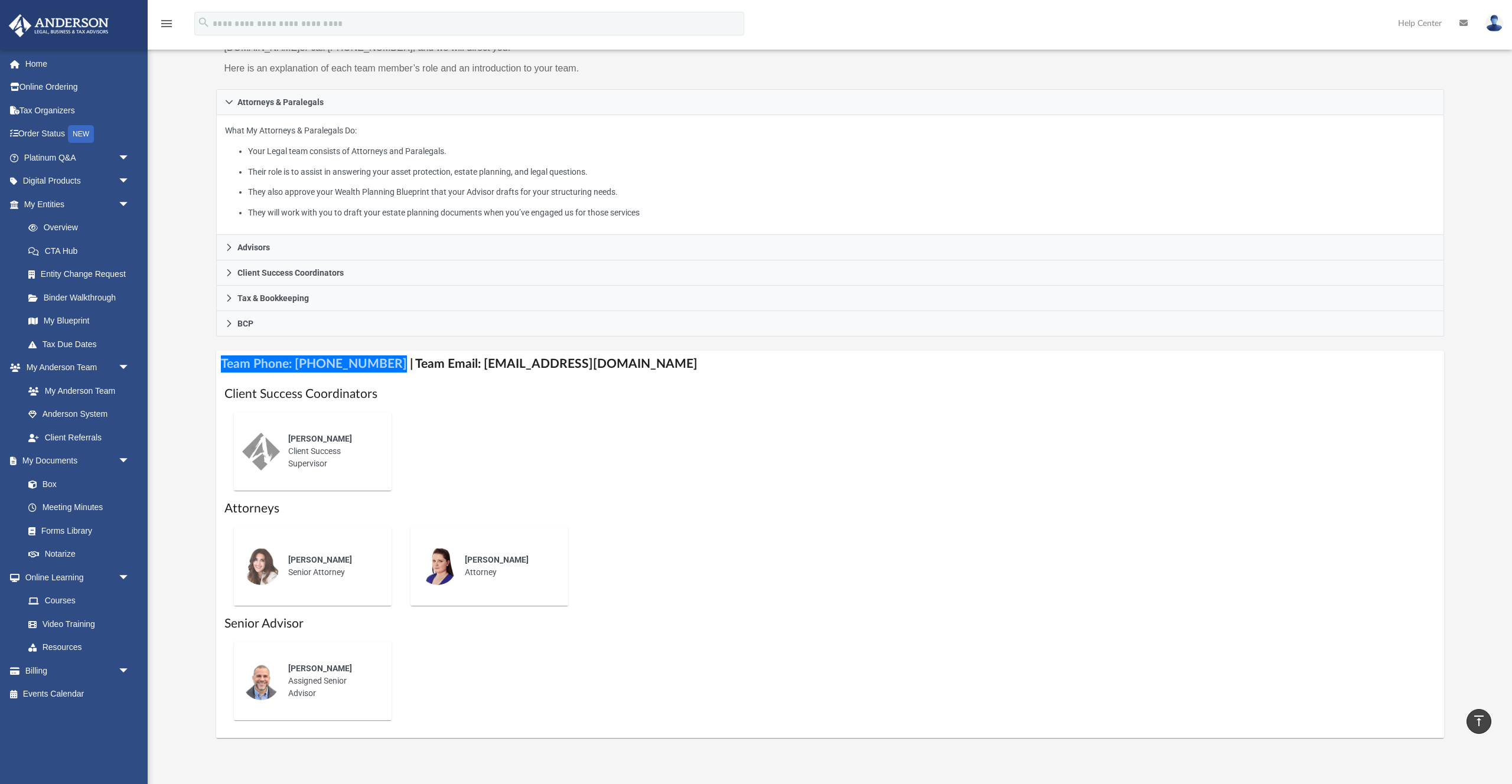
scroll to position [91, 0]
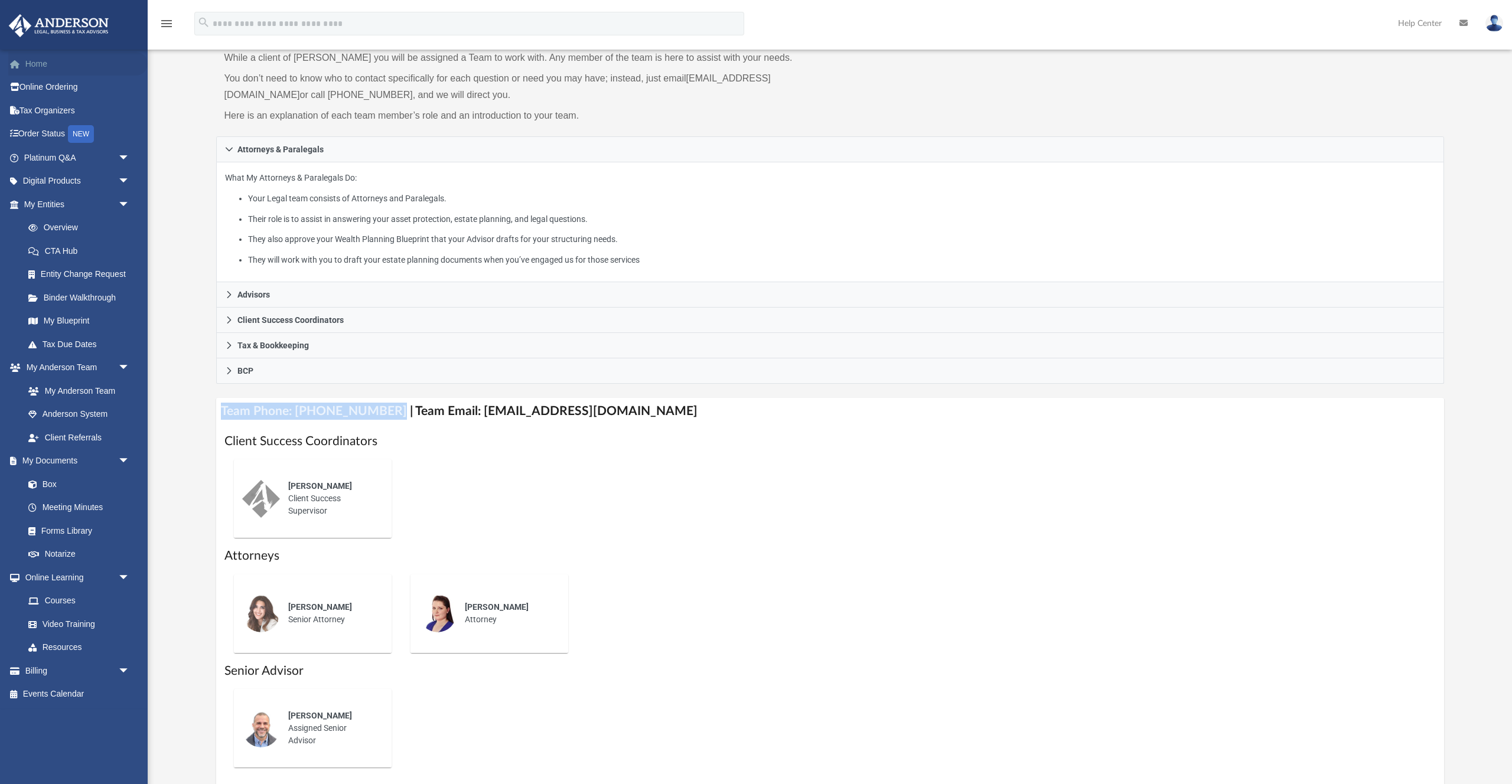
click at [39, 67] on link "Home" at bounding box center [78, 64] width 139 height 24
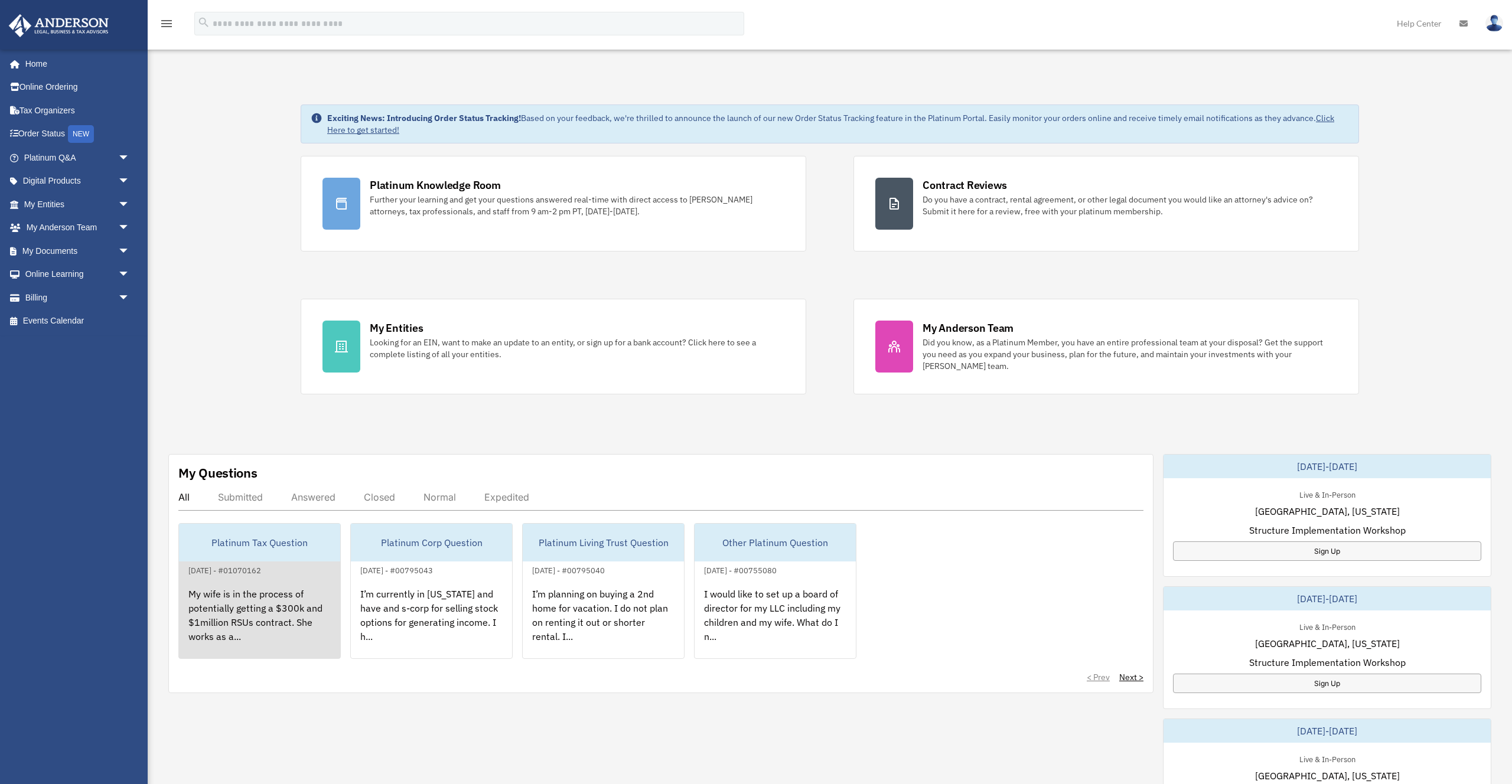
click at [292, 609] on div "My wife is in the process of potentially getting a $300k and $1million RSUs con…" at bounding box center [259, 624] width 161 height 92
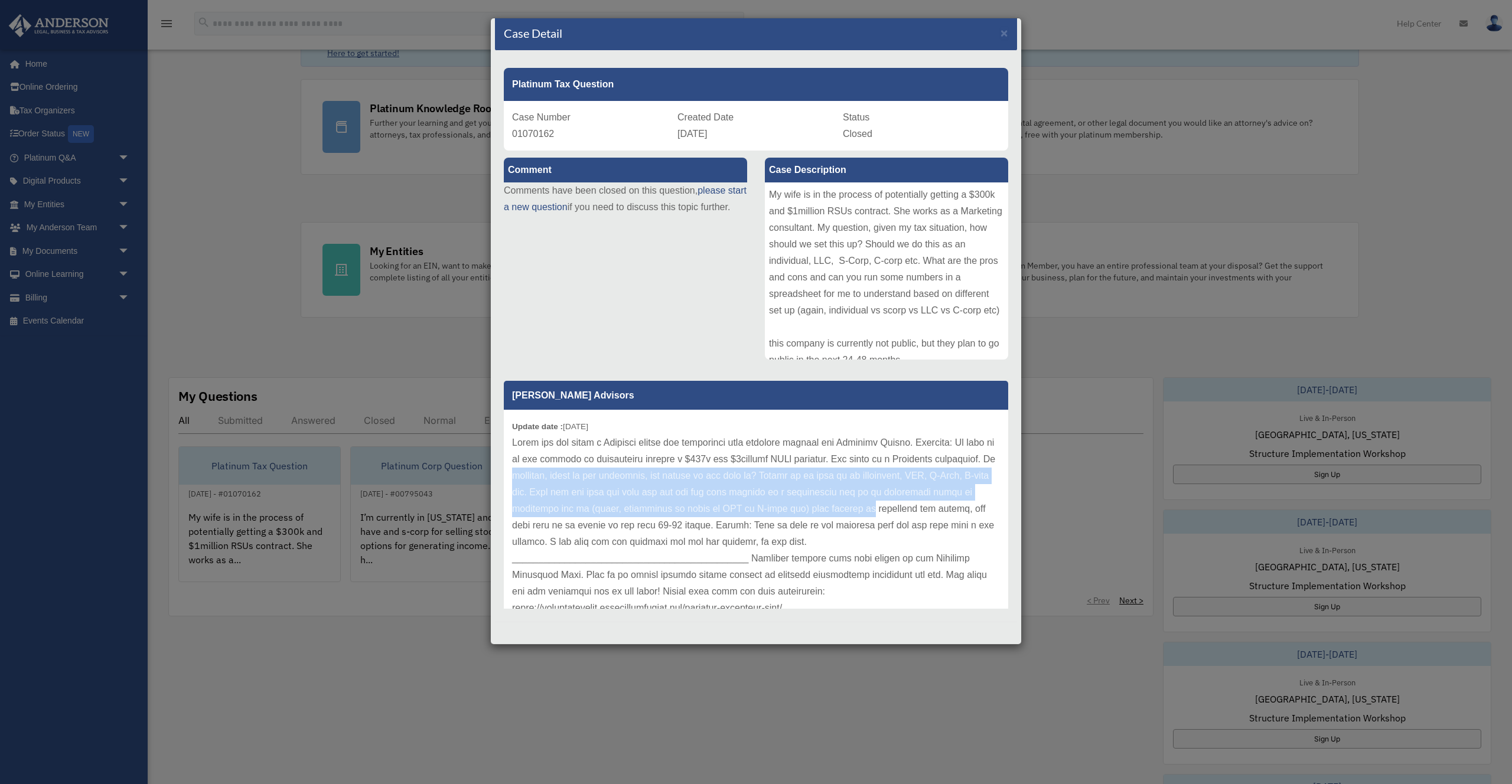
drag, startPoint x: 578, startPoint y: 474, endPoint x: 938, endPoint y: 517, distance: 362.6
click at [938, 517] on p at bounding box center [756, 559] width 488 height 248
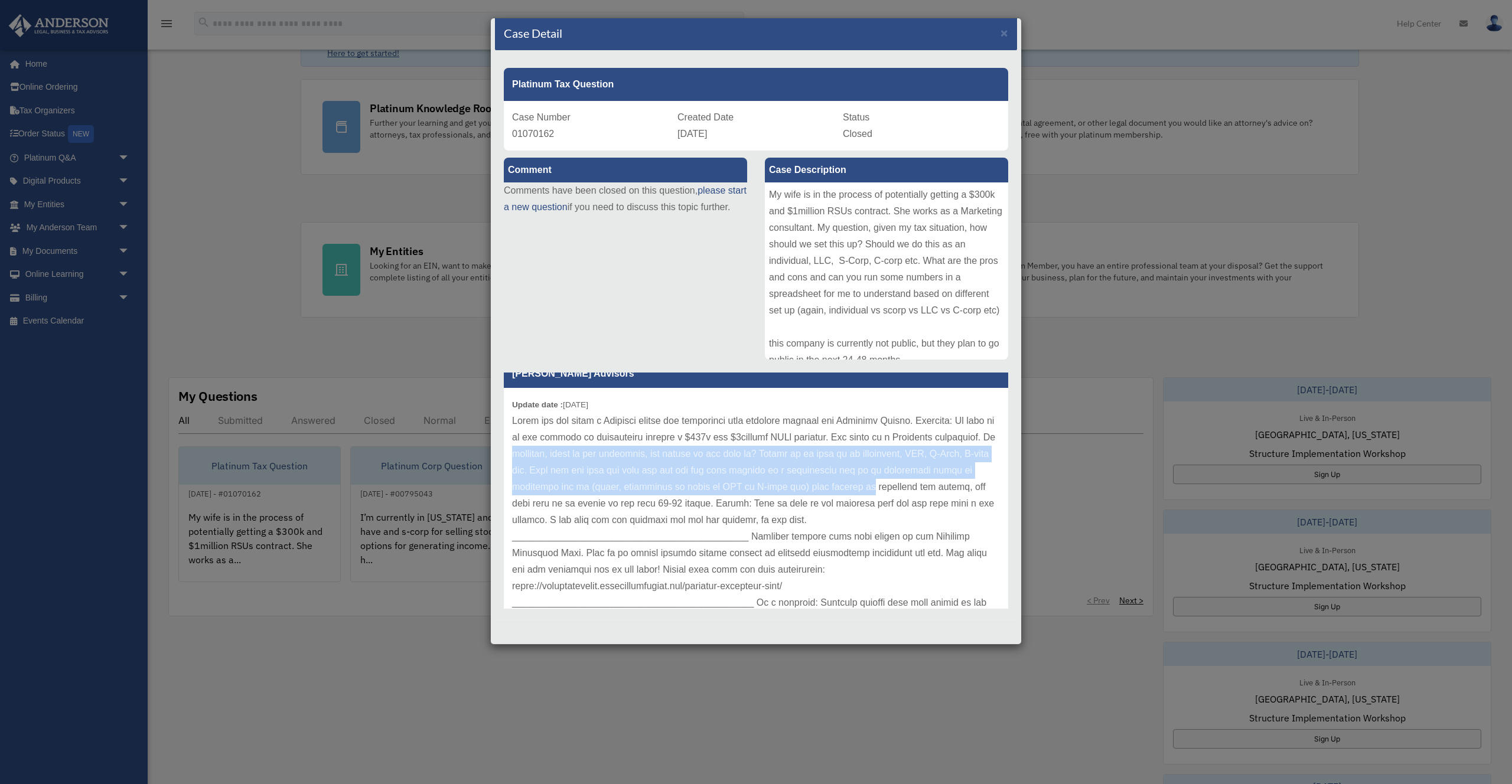
scroll to position [24, 0]
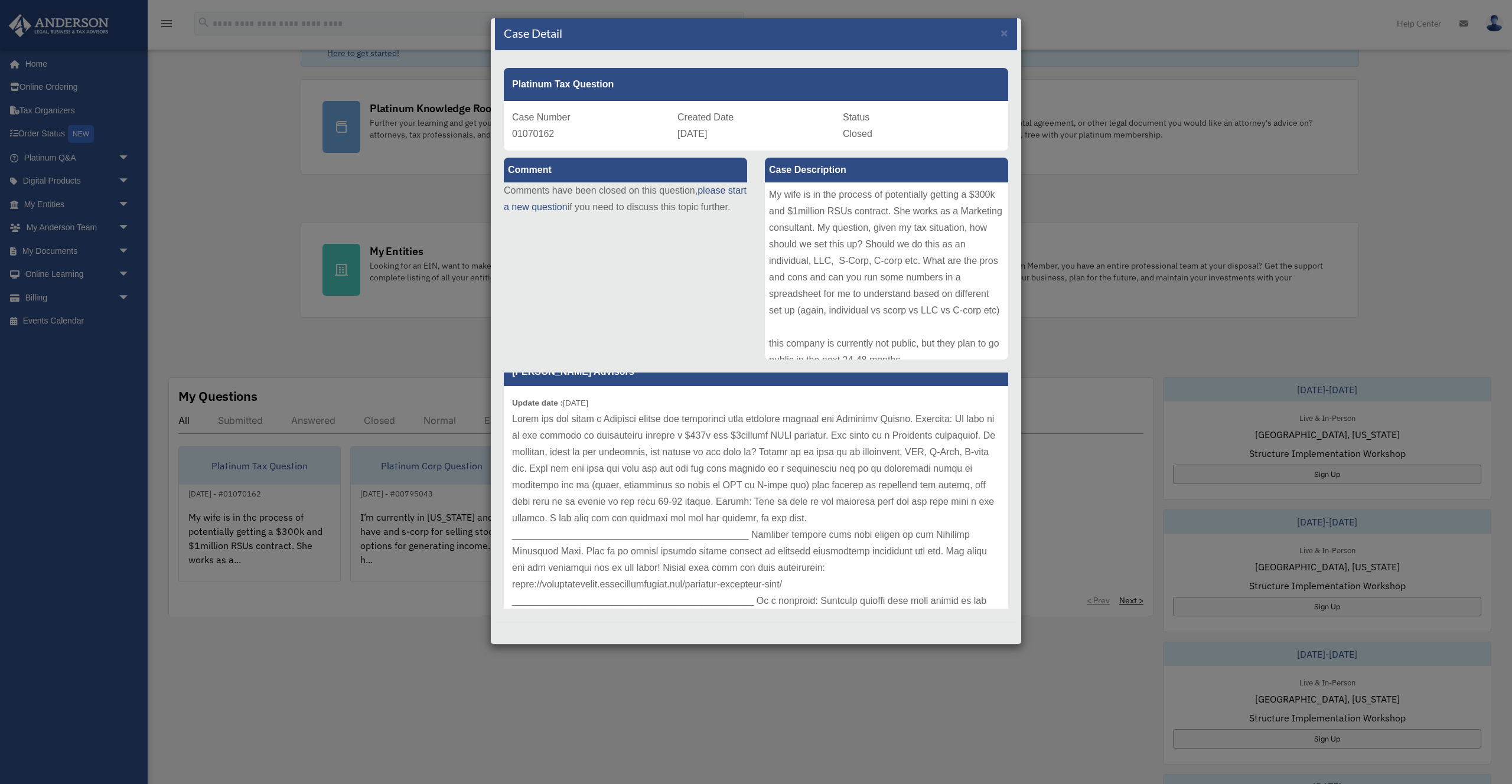
click at [269, 270] on div "Case Detail × Platinum Tax Question Case Number 01070162 Created Date August 7,…" at bounding box center [756, 392] width 1512 height 784
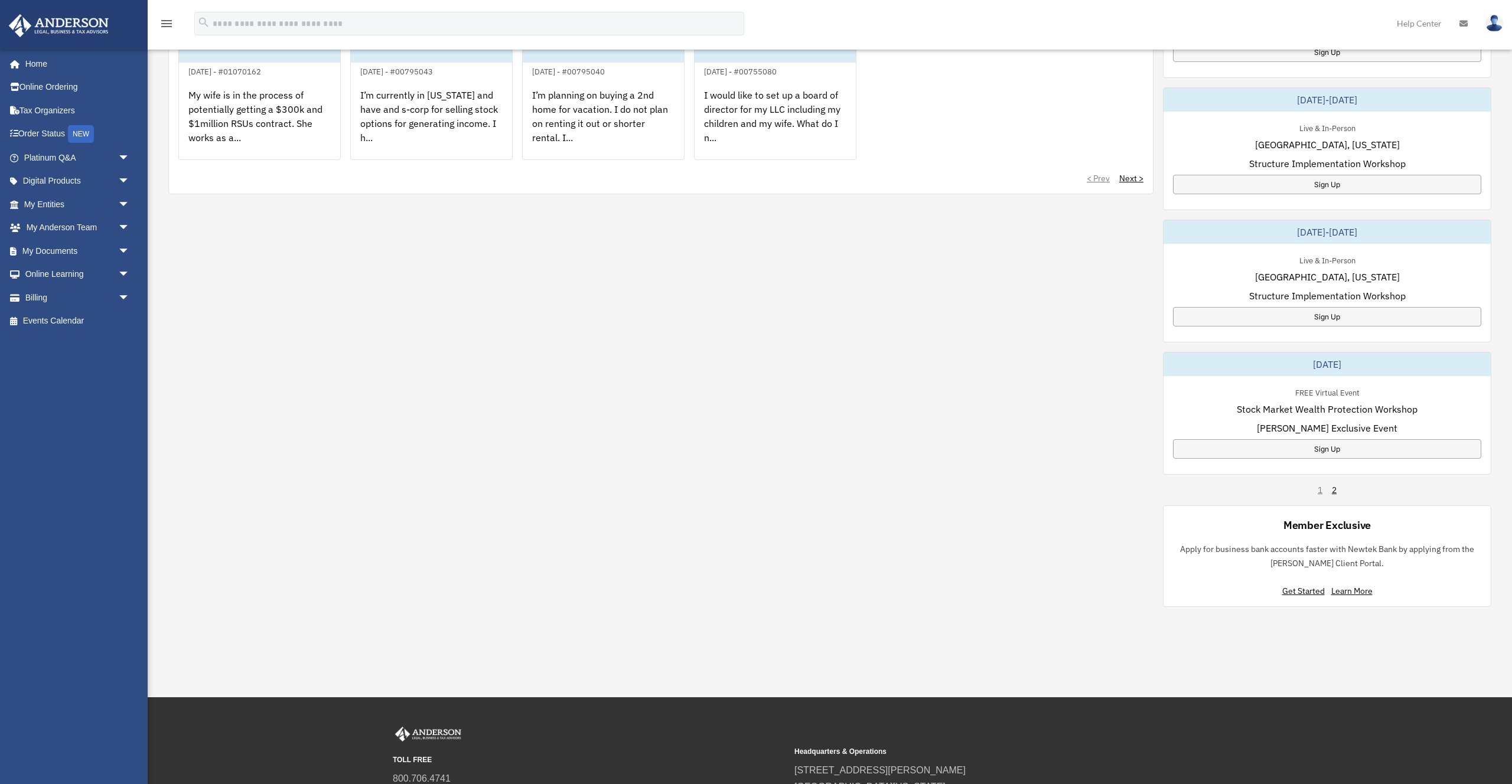
scroll to position [514, 0]
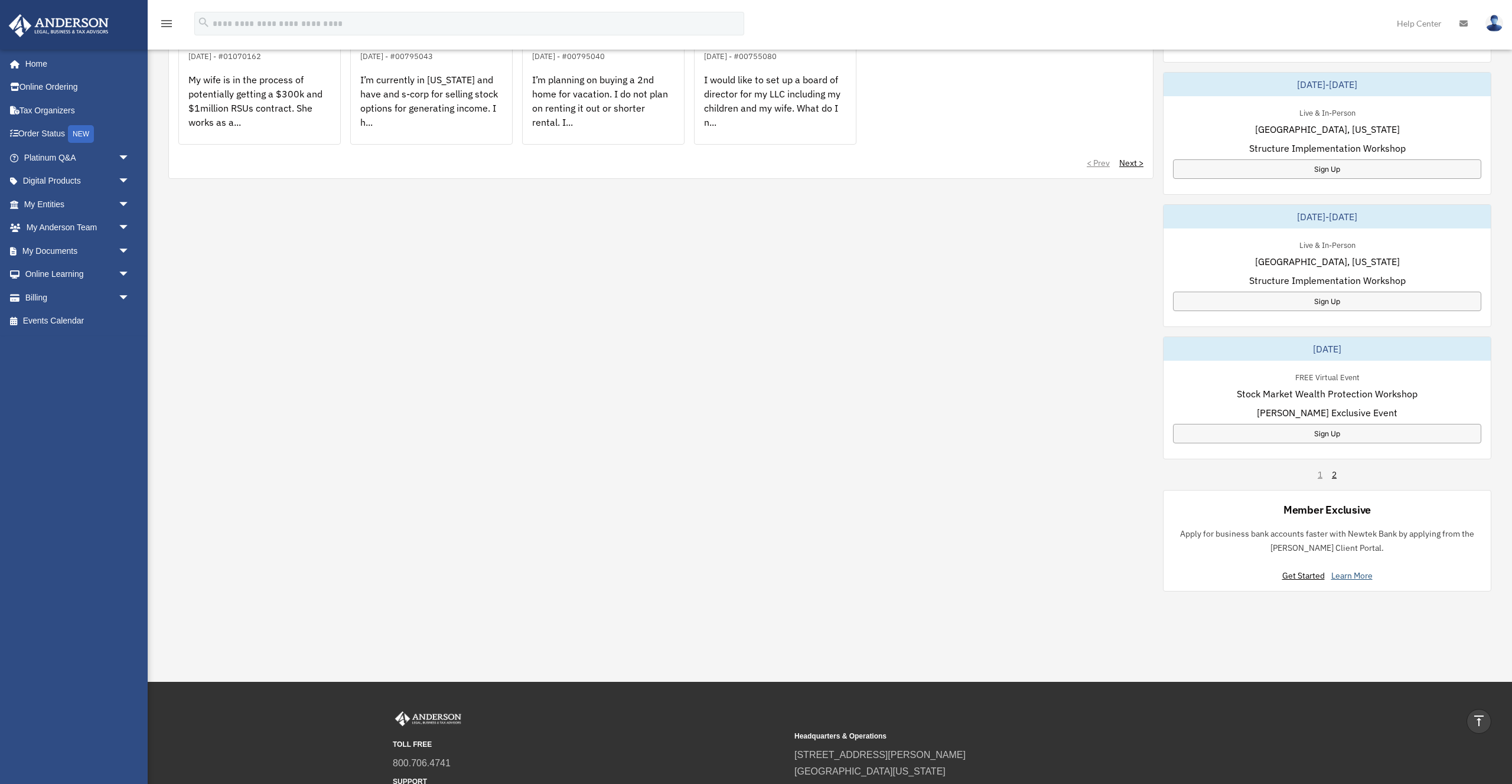
click at [1353, 573] on link "Learn More" at bounding box center [1352, 576] width 42 height 11
click at [1345, 576] on link "Learn More" at bounding box center [1352, 576] width 42 height 11
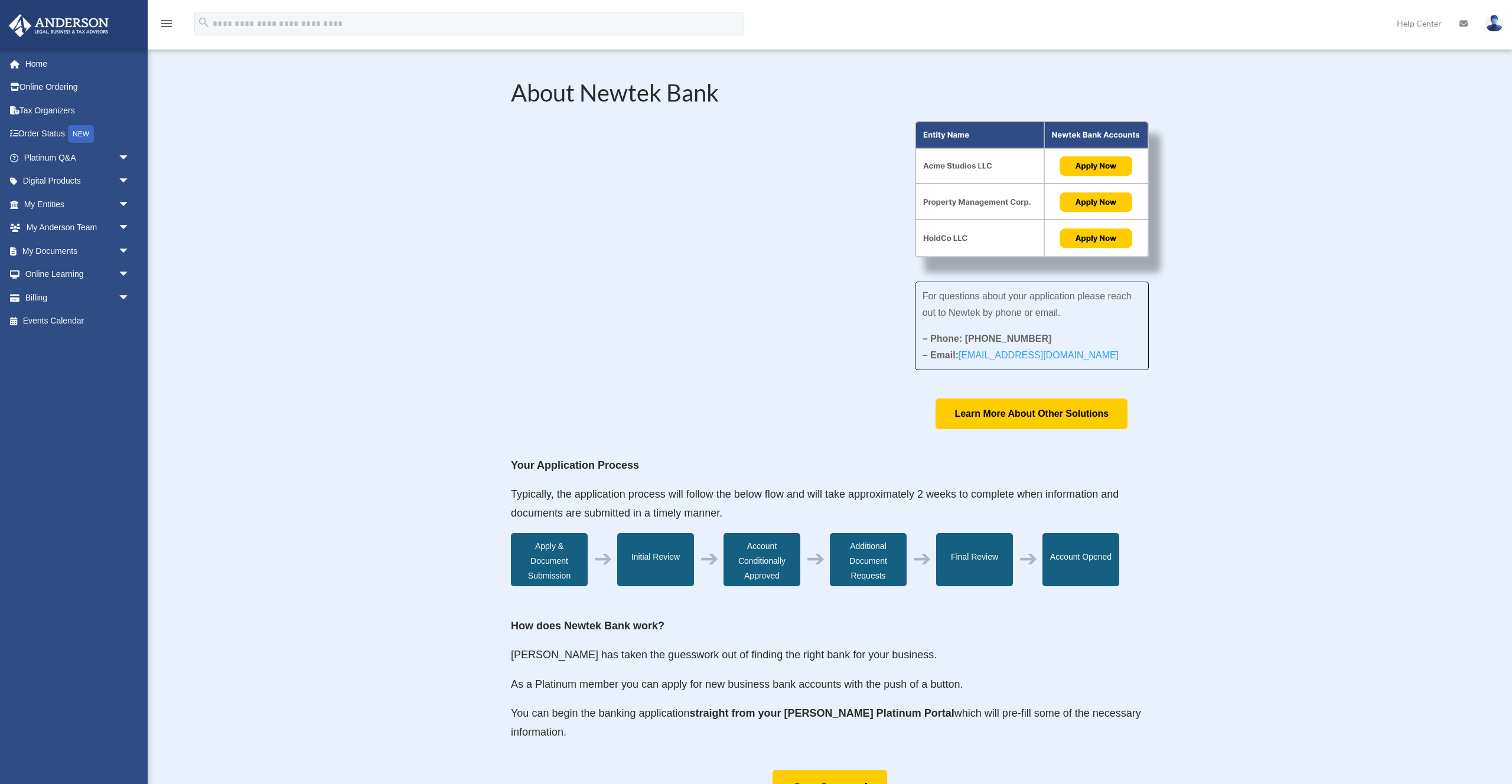
scroll to position [1, 0]
click at [434, 264] on div "About Newtek Bank For questions about your application please reach out to Newt…" at bounding box center [830, 564] width 1365 height 1037
